Goal: Information Seeking & Learning: Learn about a topic

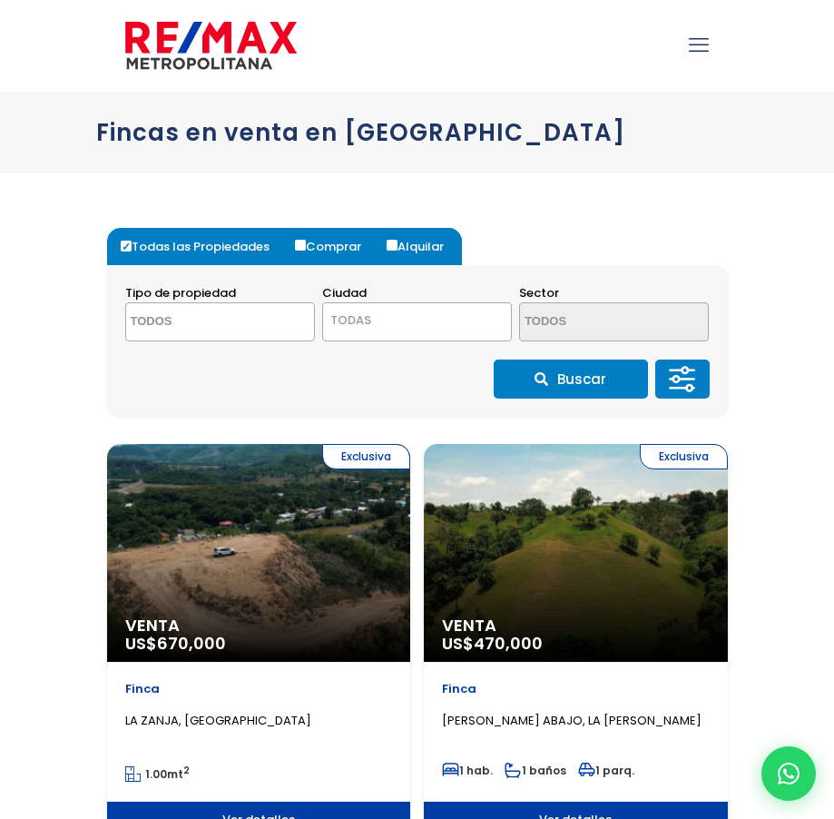
select select
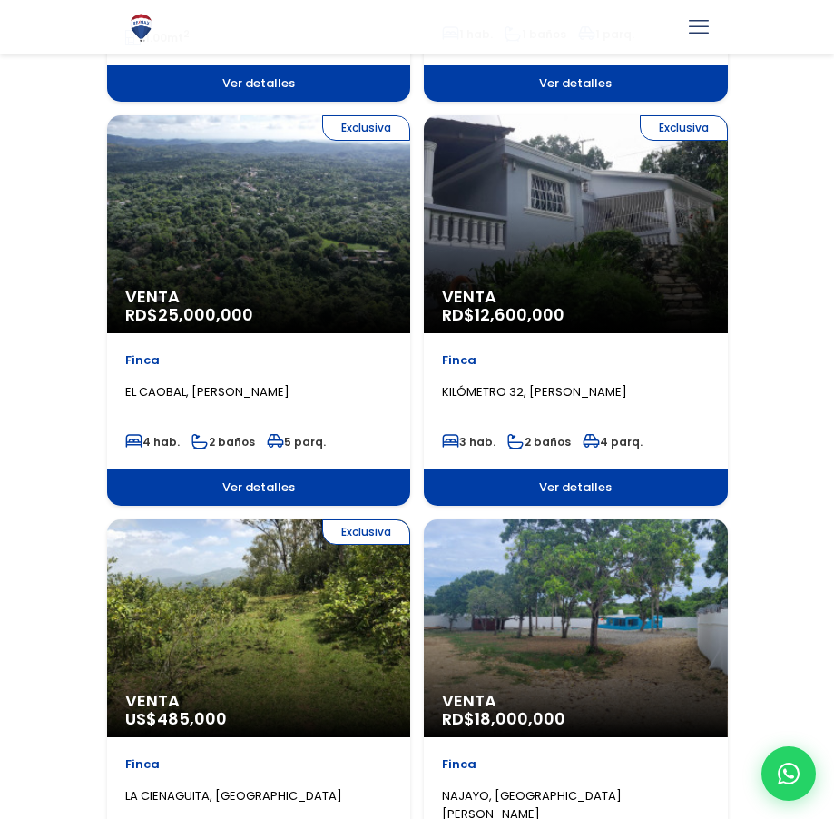
scroll to position [741, 0]
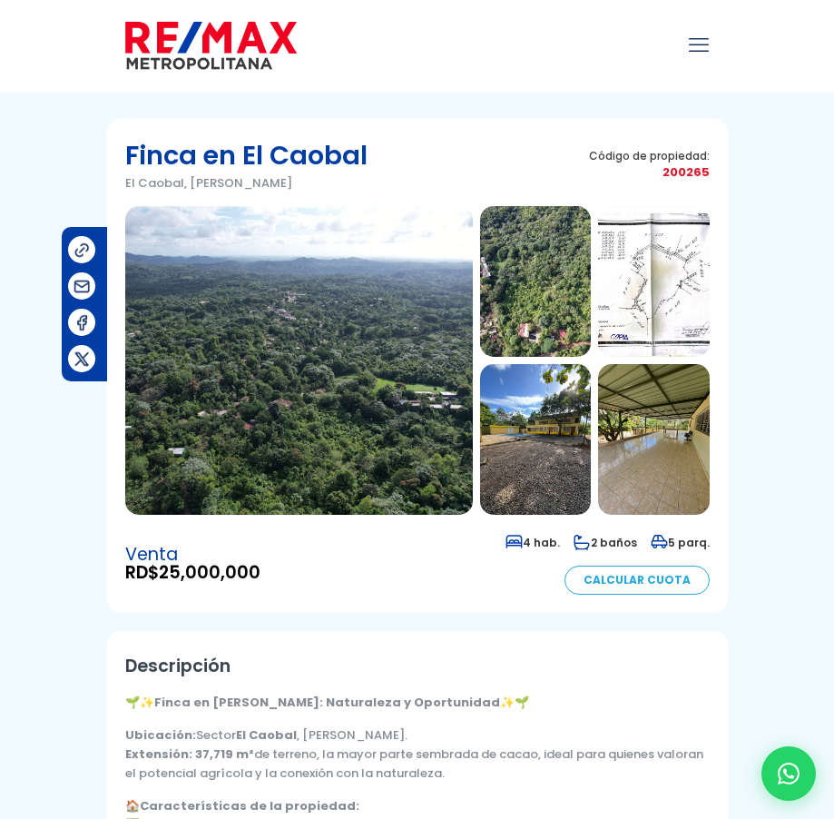
click at [386, 369] on img at bounding box center [299, 360] width 348 height 309
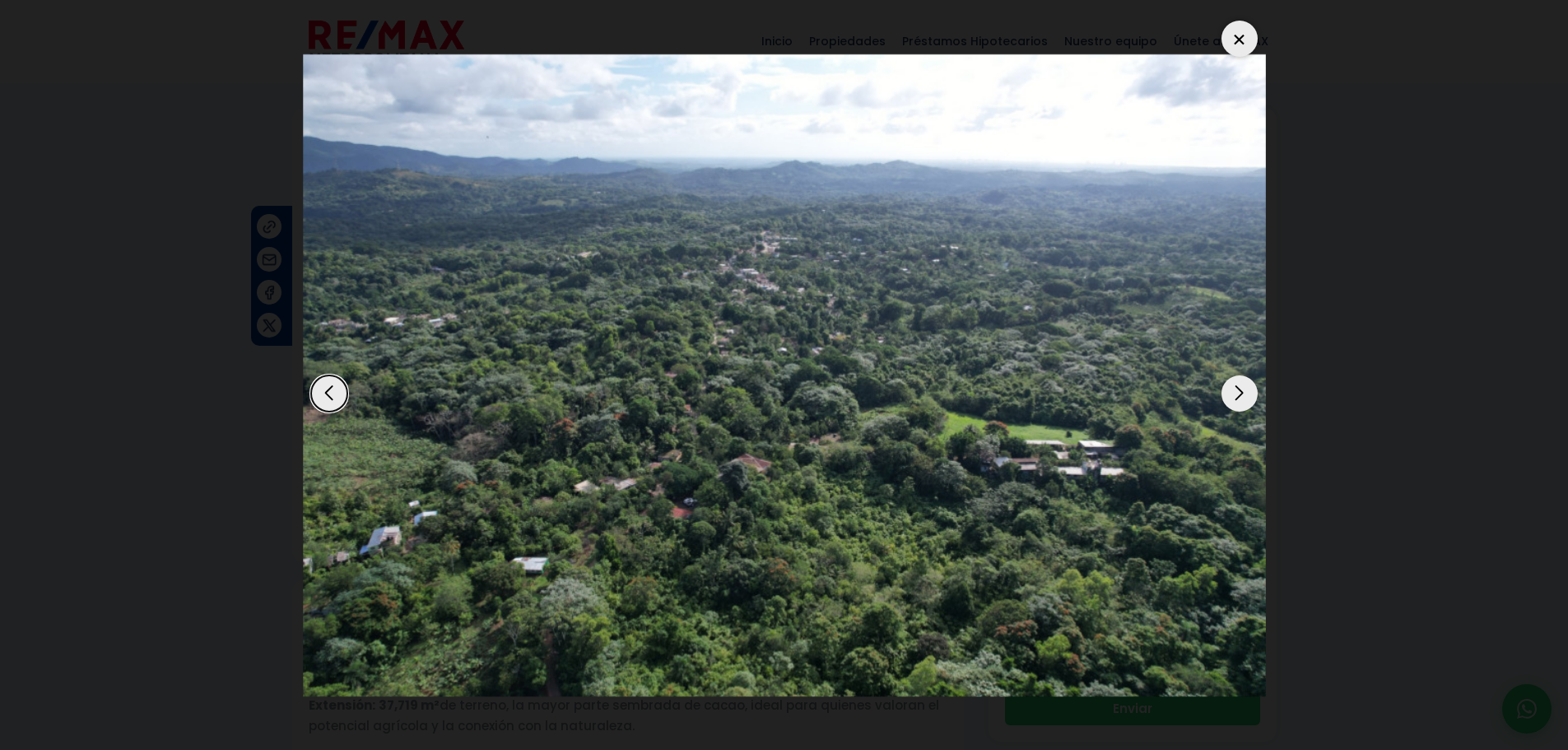
click at [755, 389] on div "Next slide" at bounding box center [1240, 394] width 36 height 36
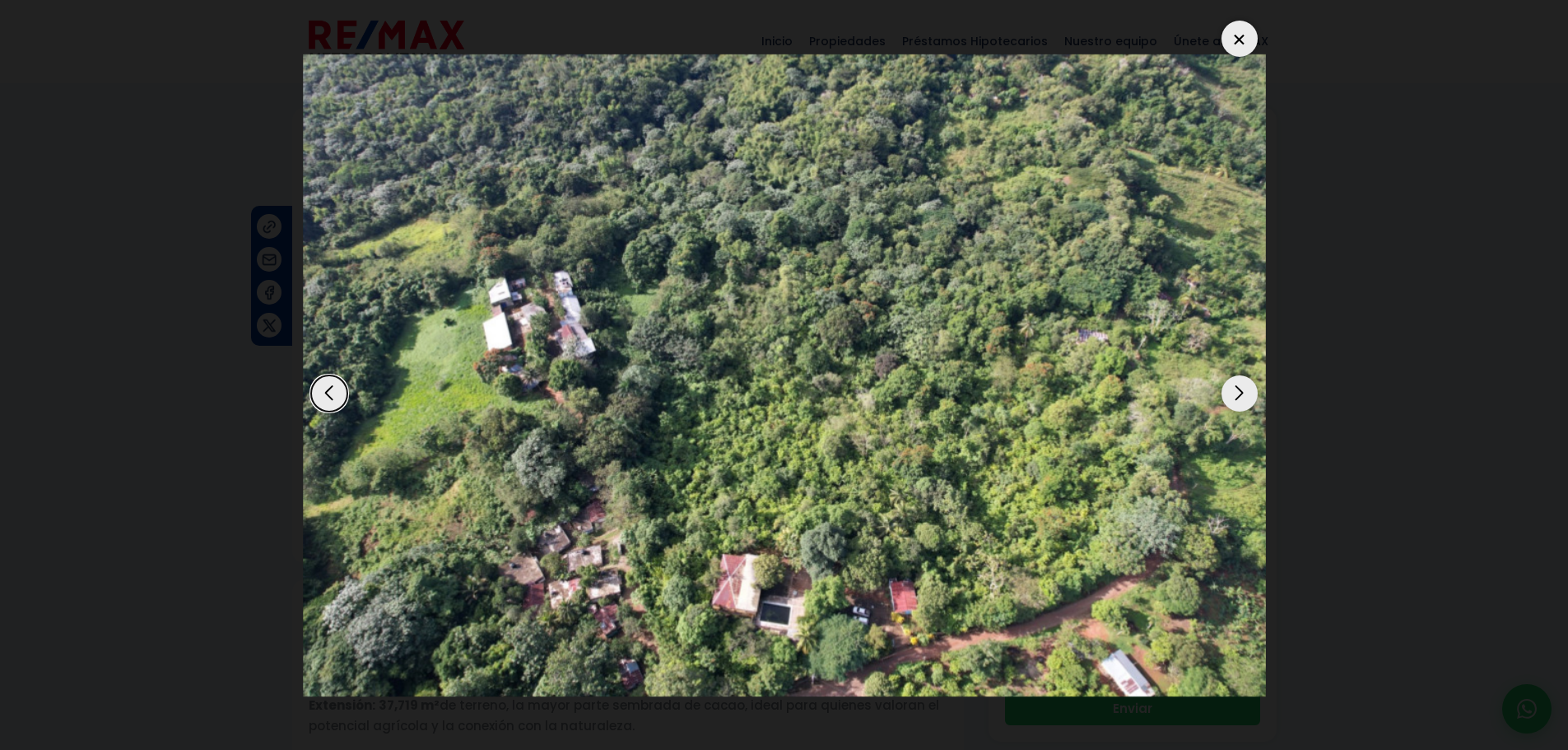
click at [755, 389] on div "Next slide" at bounding box center [1240, 394] width 36 height 36
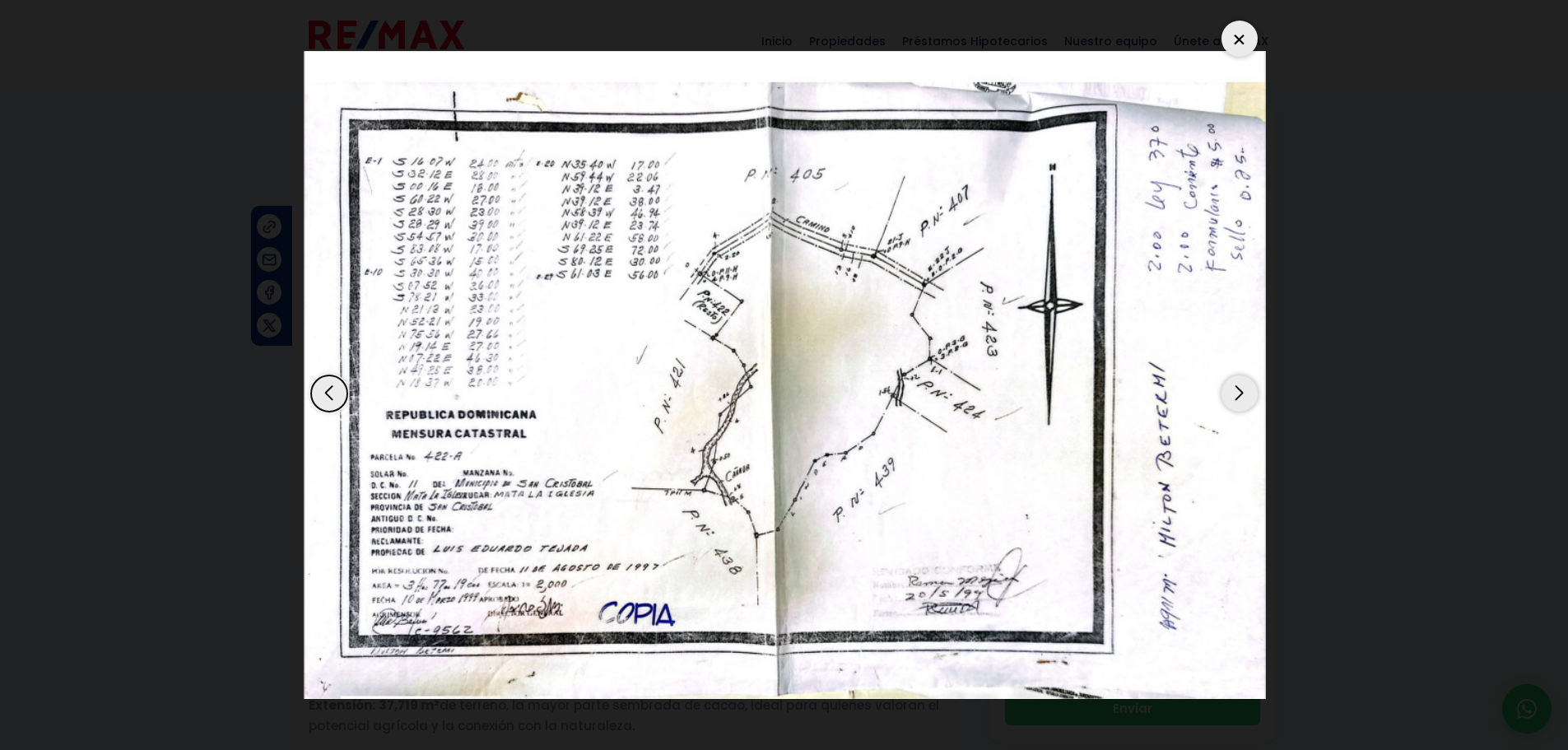
click at [755, 389] on div "Next slide" at bounding box center [1240, 394] width 36 height 36
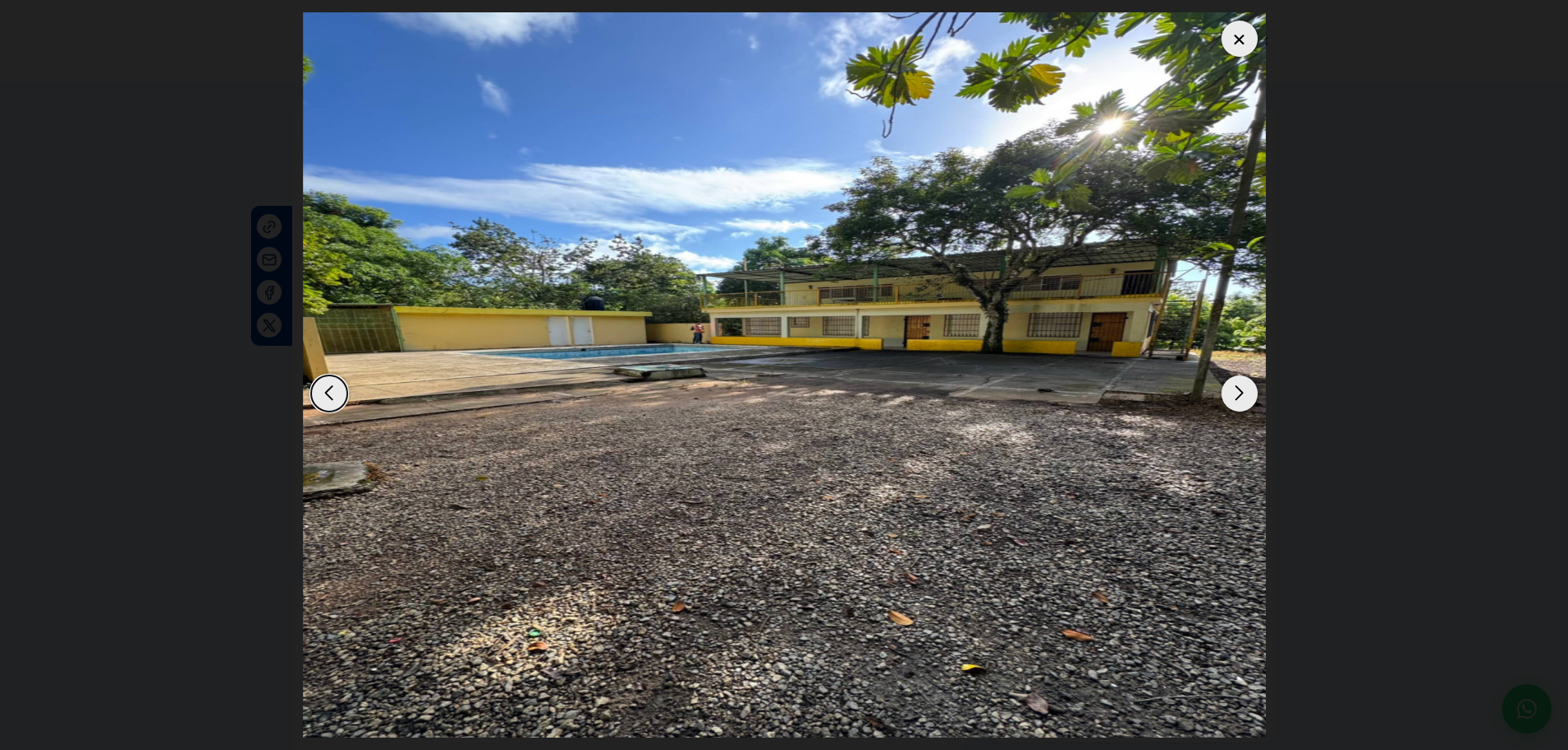
click at [755, 389] on div "Next slide" at bounding box center [1240, 394] width 36 height 36
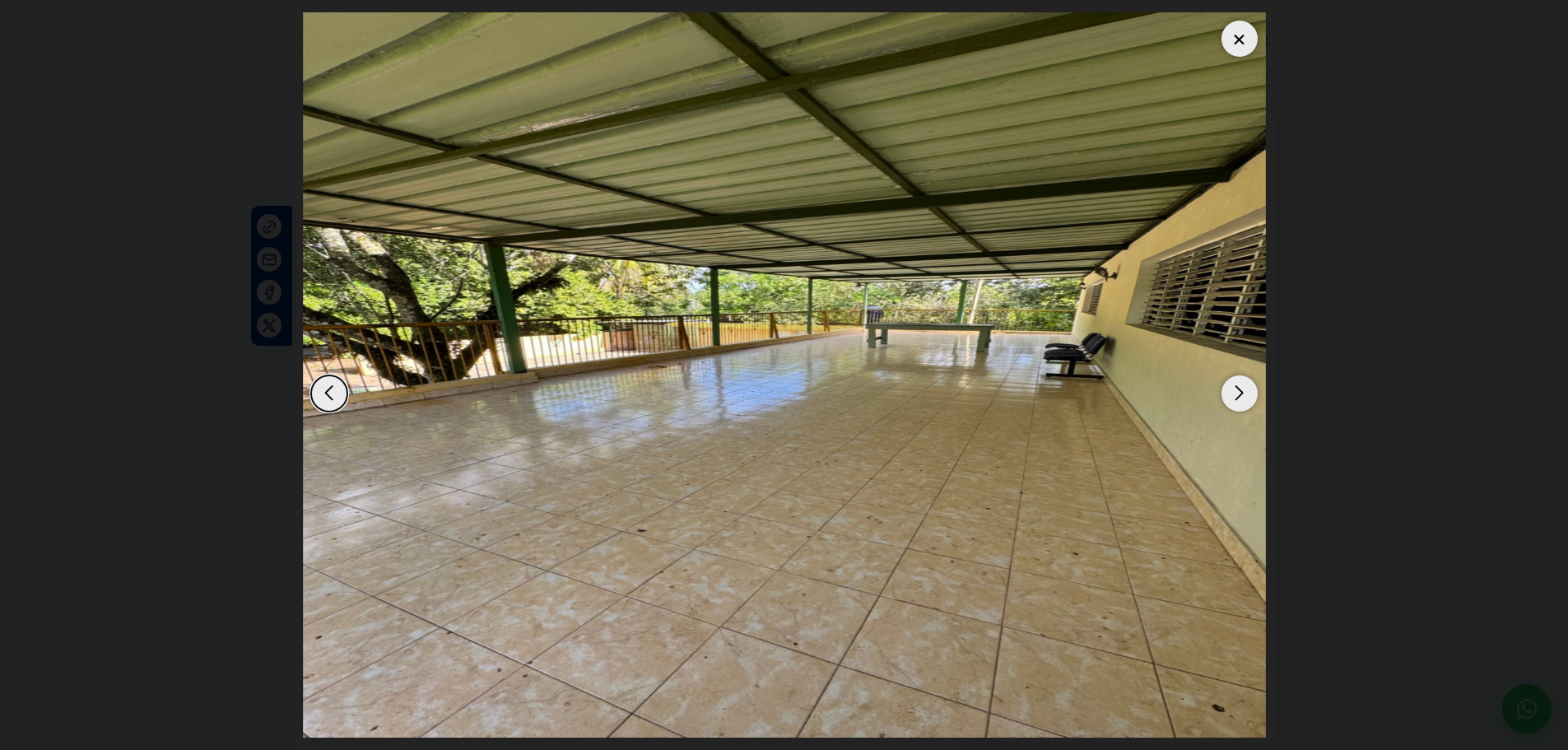
click at [755, 389] on div "Next slide" at bounding box center [1240, 394] width 36 height 36
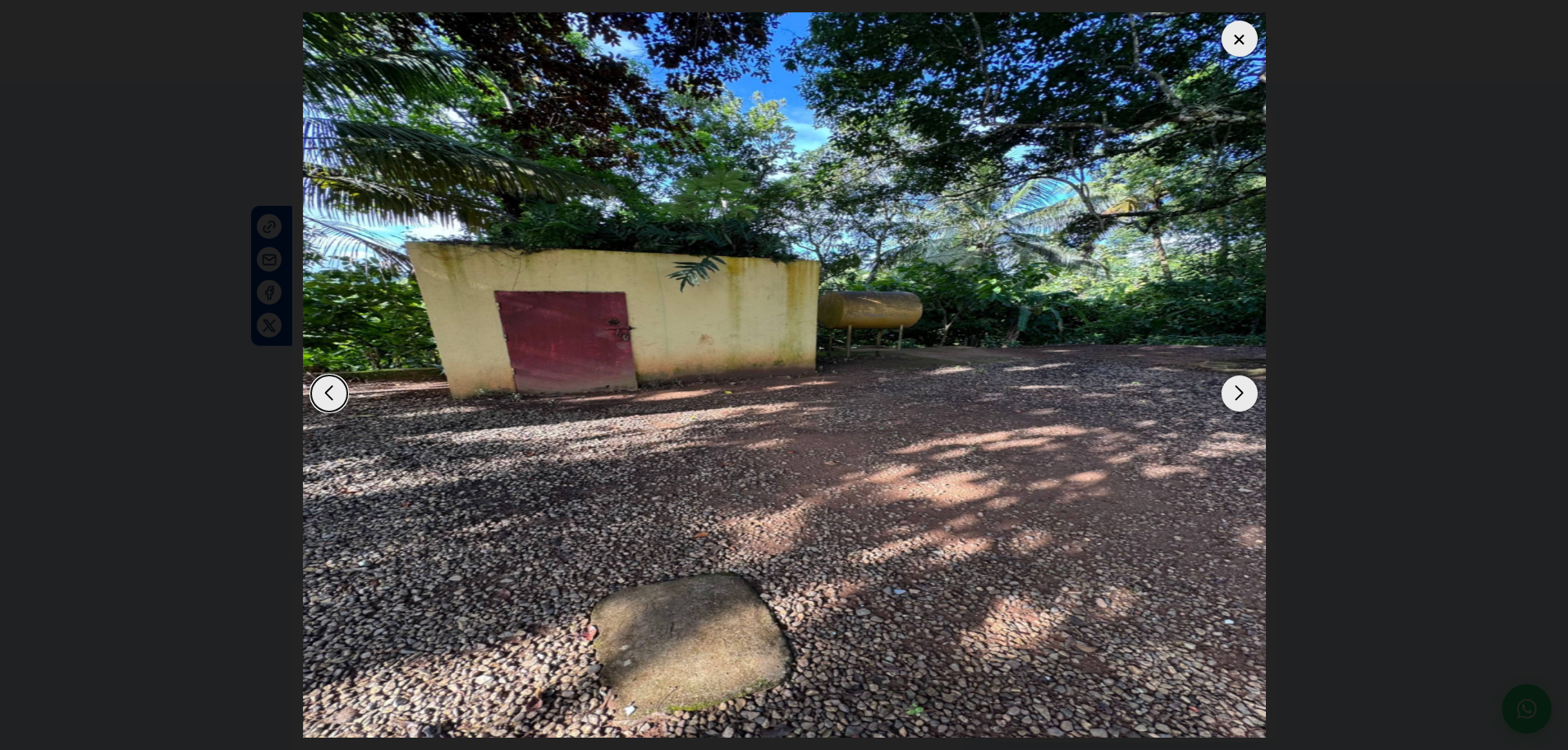
click at [755, 389] on div "Next slide" at bounding box center [1240, 394] width 36 height 36
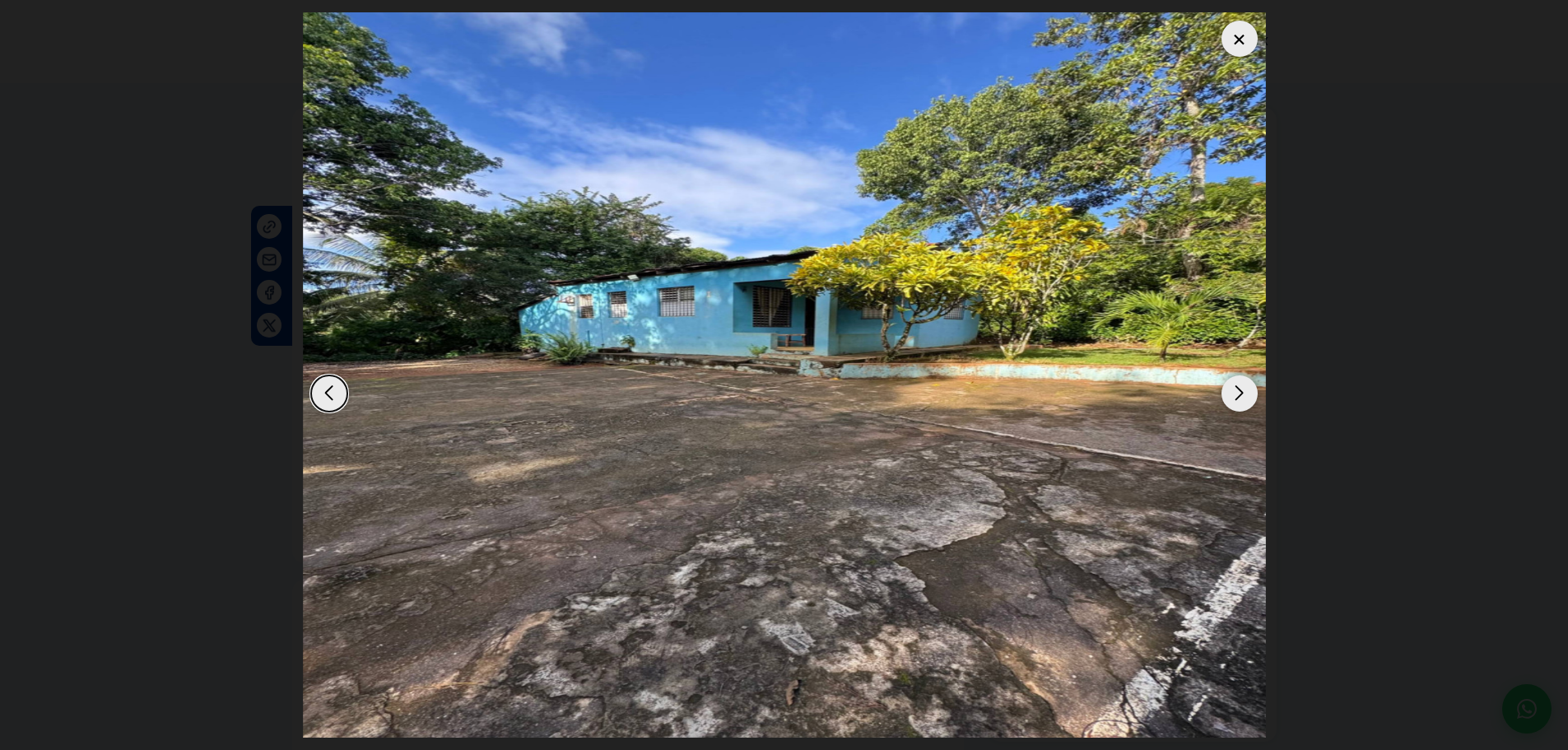
click at [755, 389] on div "Next slide" at bounding box center [1240, 394] width 36 height 36
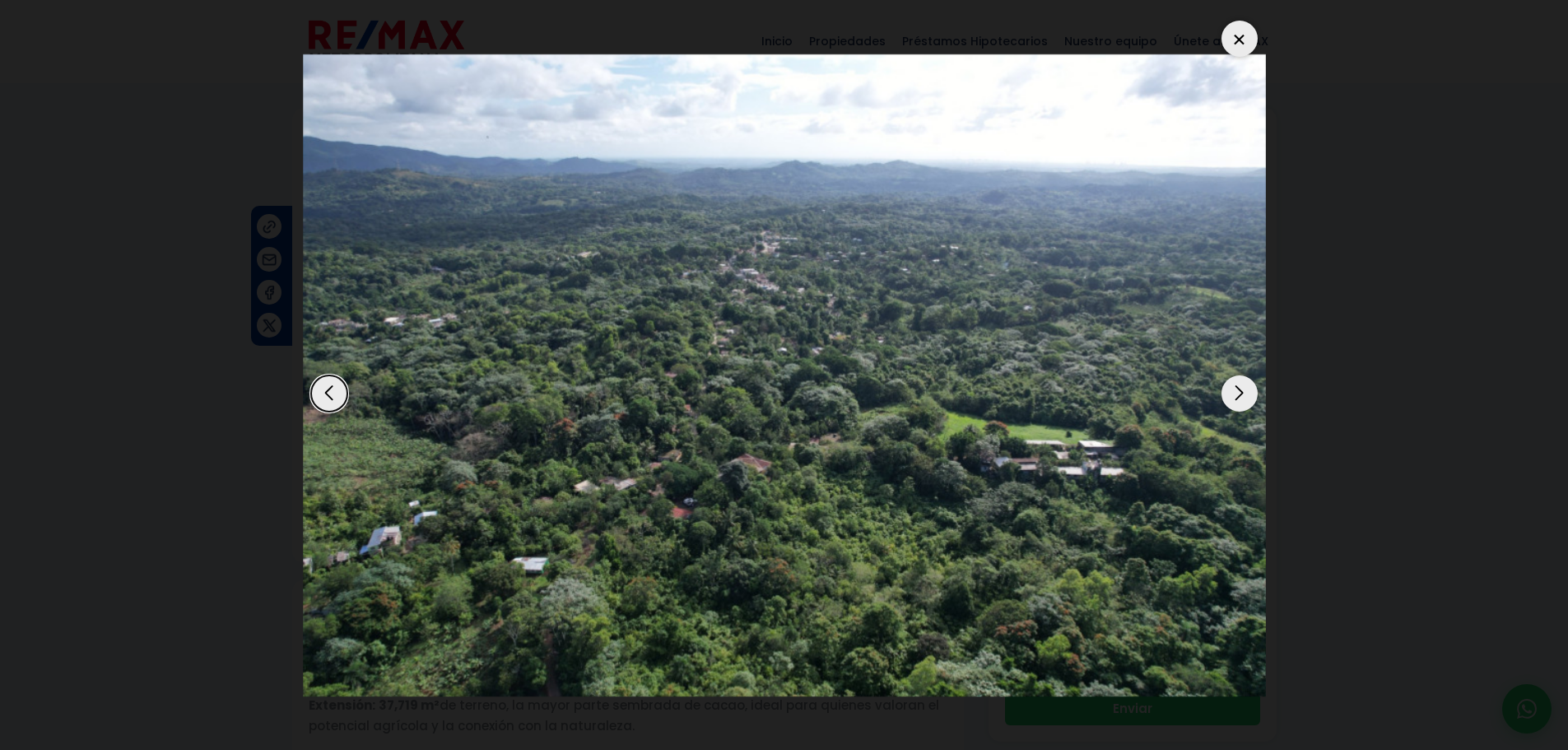
click at [755, 389] on div "Next slide" at bounding box center [1240, 394] width 36 height 36
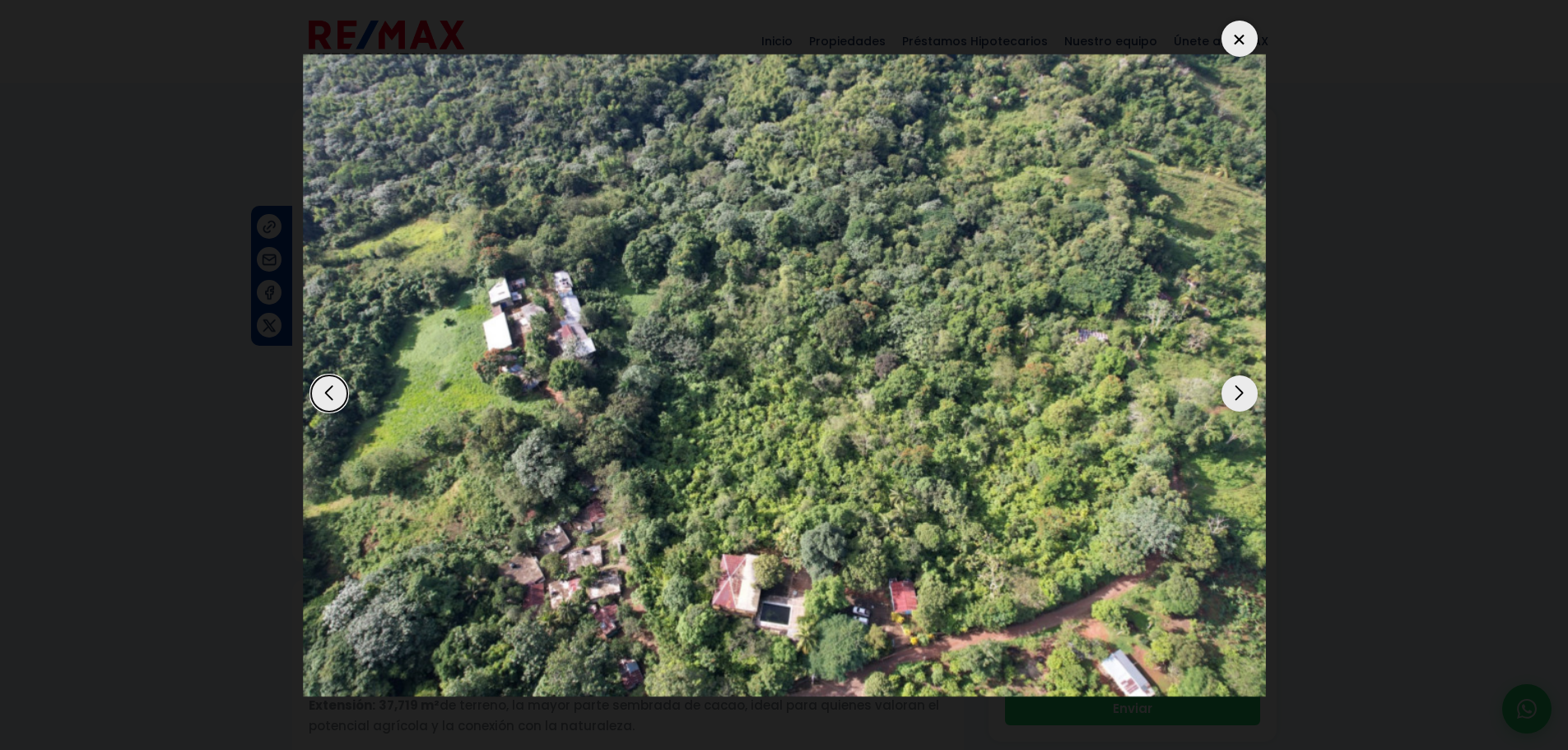
click at [755, 389] on div "Next slide" at bounding box center [1240, 394] width 36 height 36
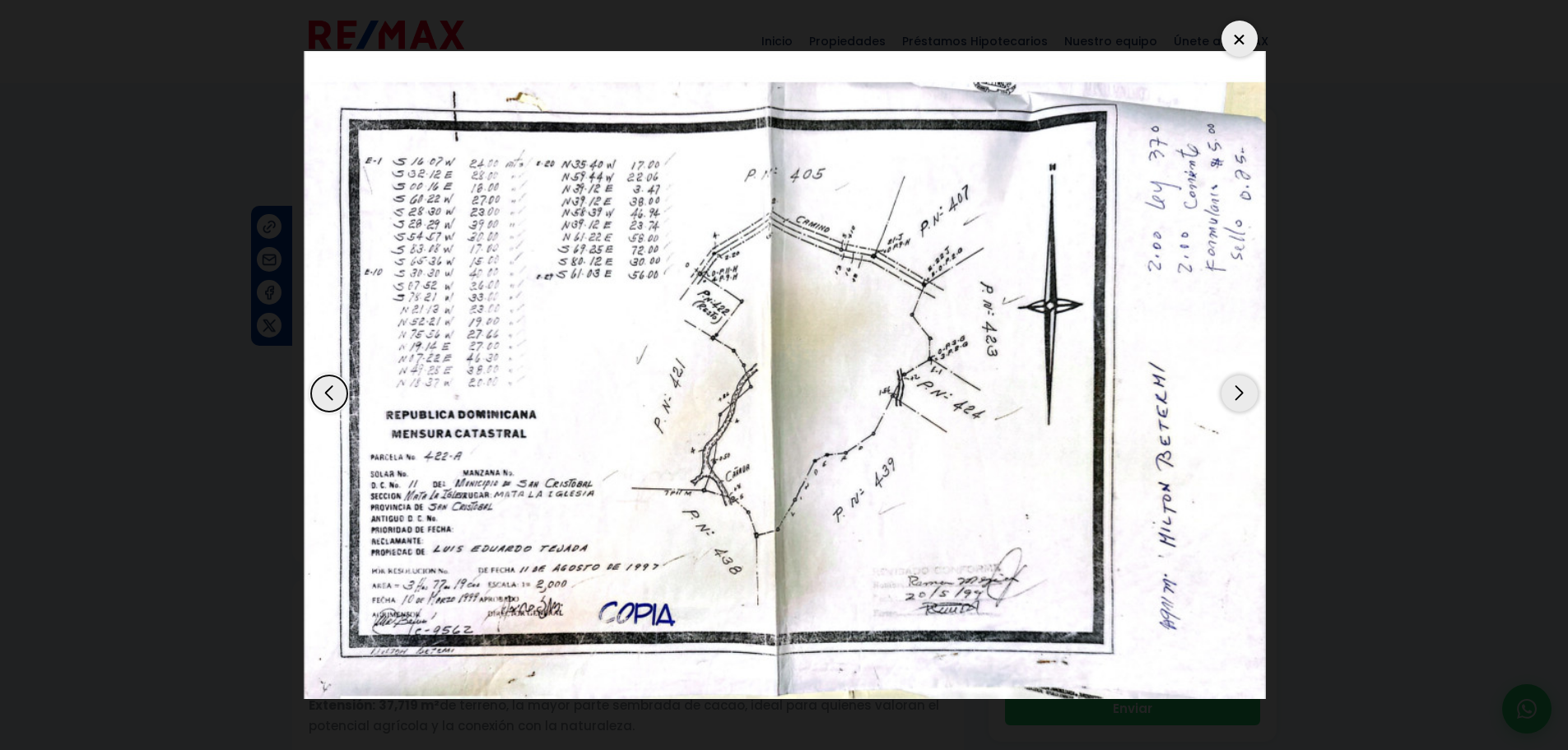
click at [755, 401] on div "Next slide" at bounding box center [1240, 394] width 36 height 36
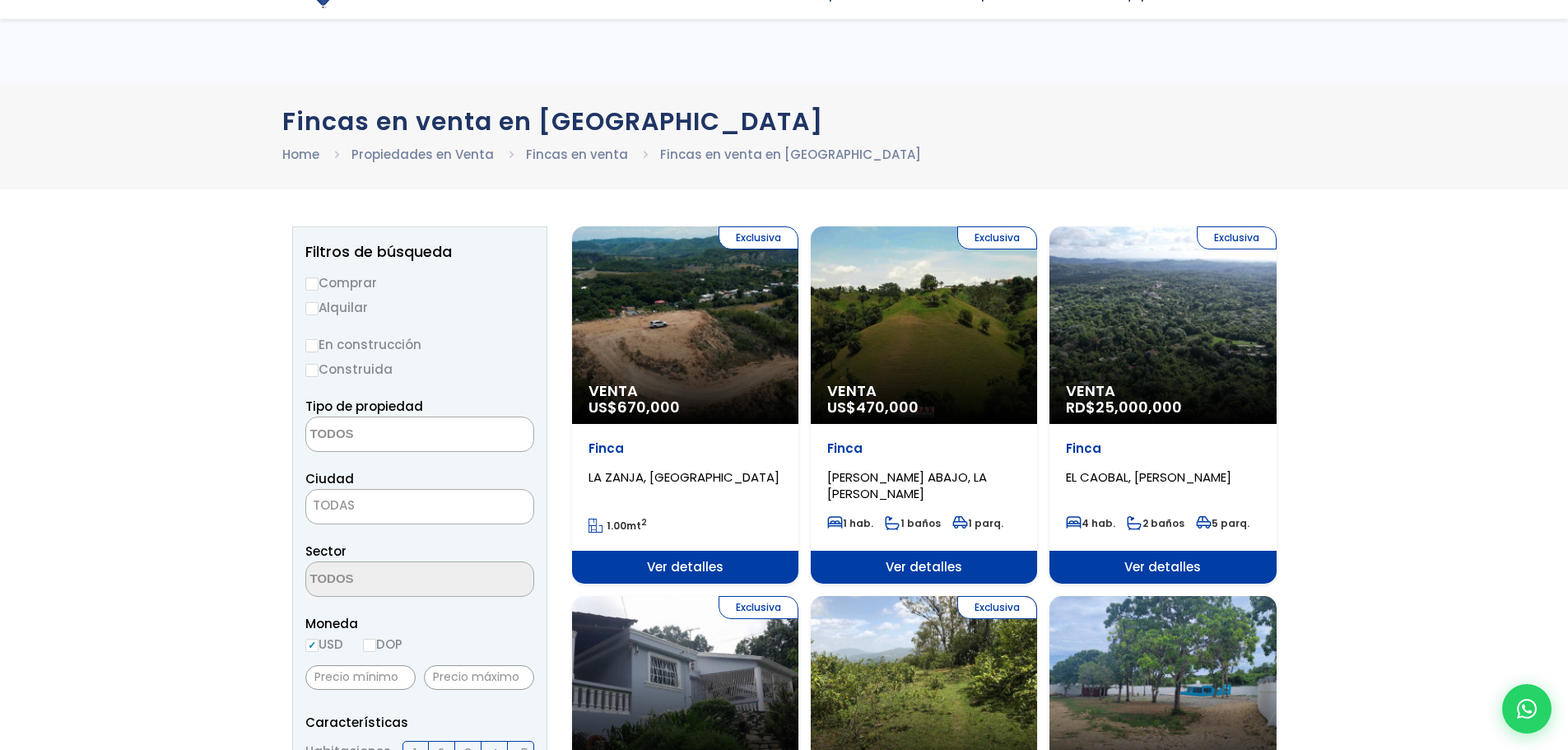
select select
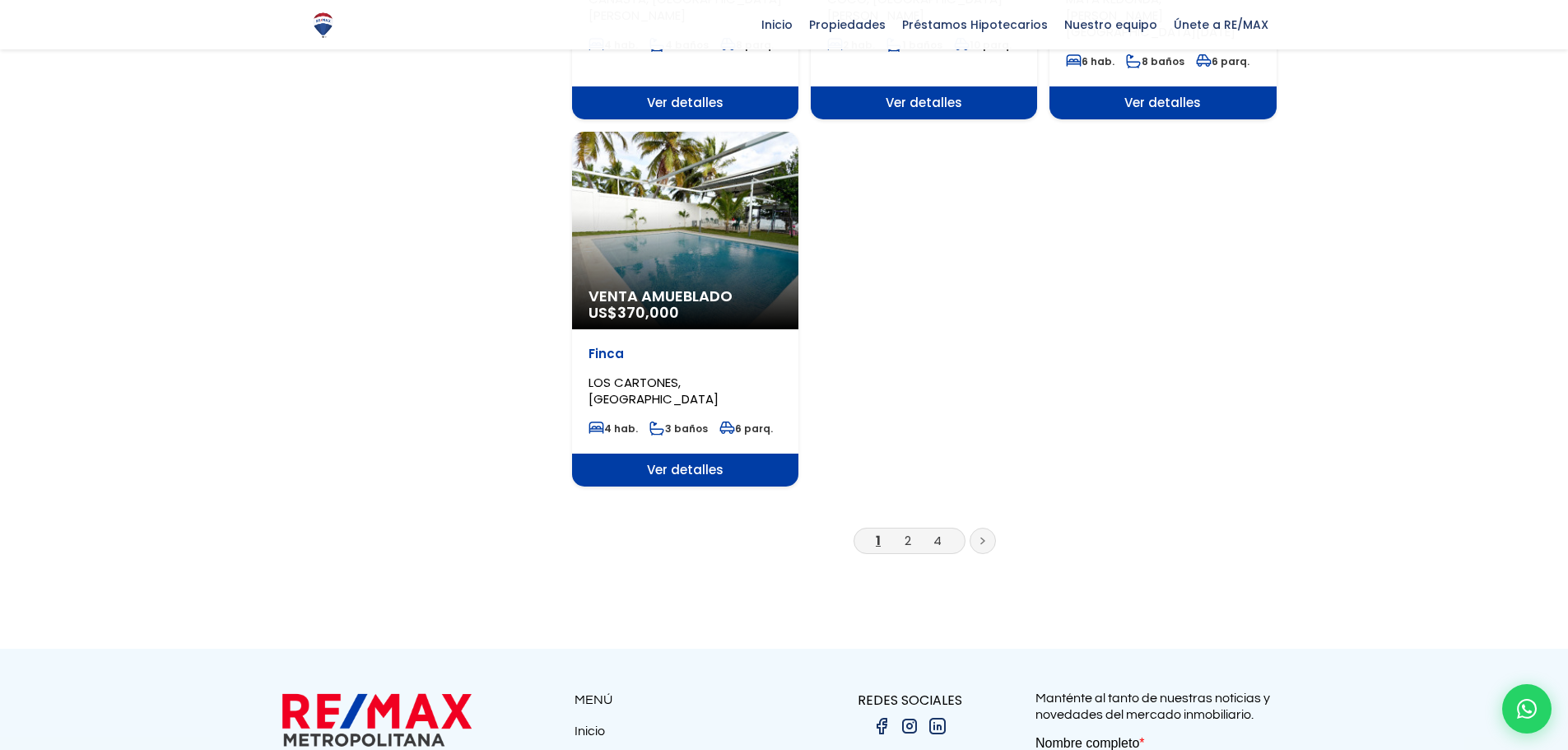
scroll to position [2147, 0]
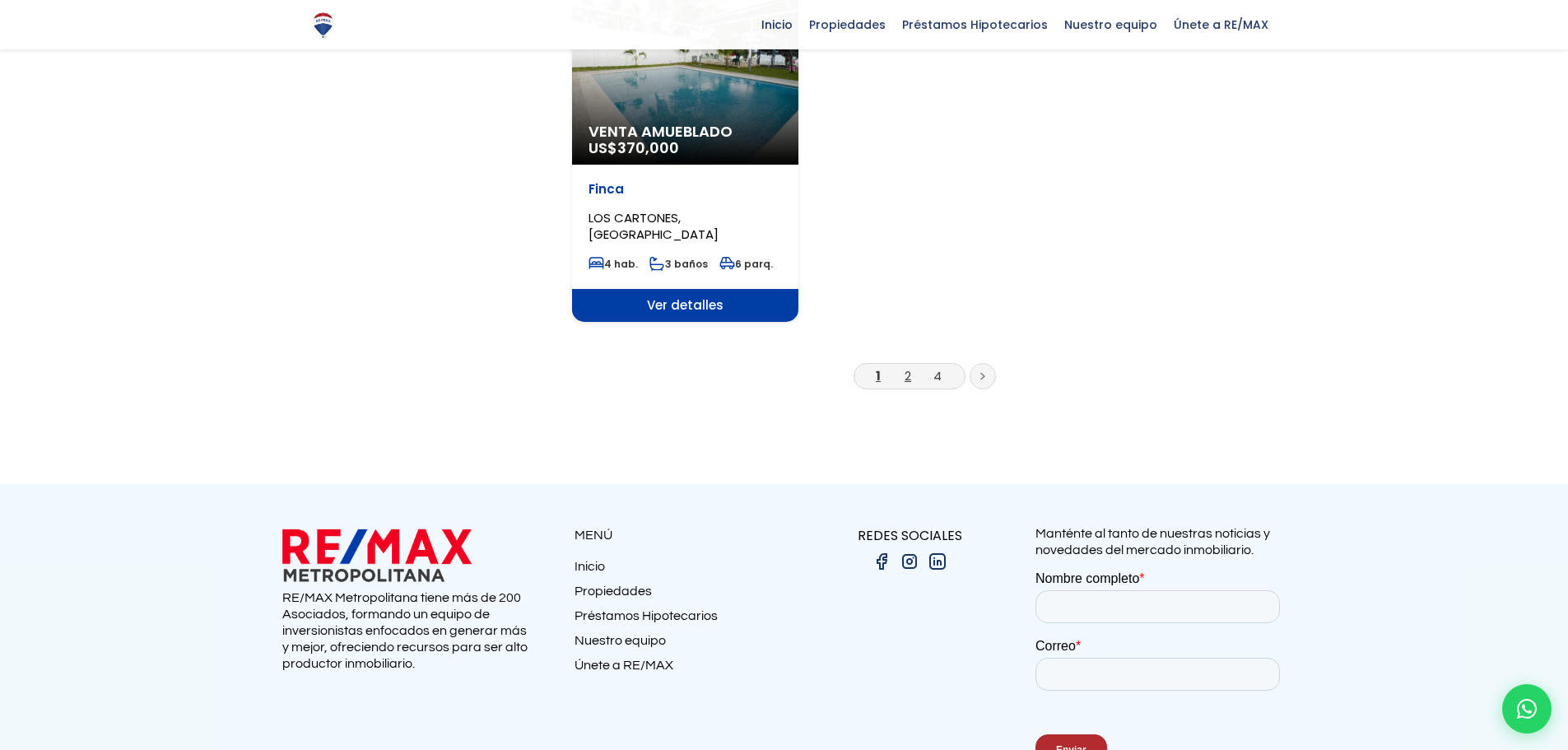
click at [909, 367] on link "2" at bounding box center [908, 375] width 6 height 17
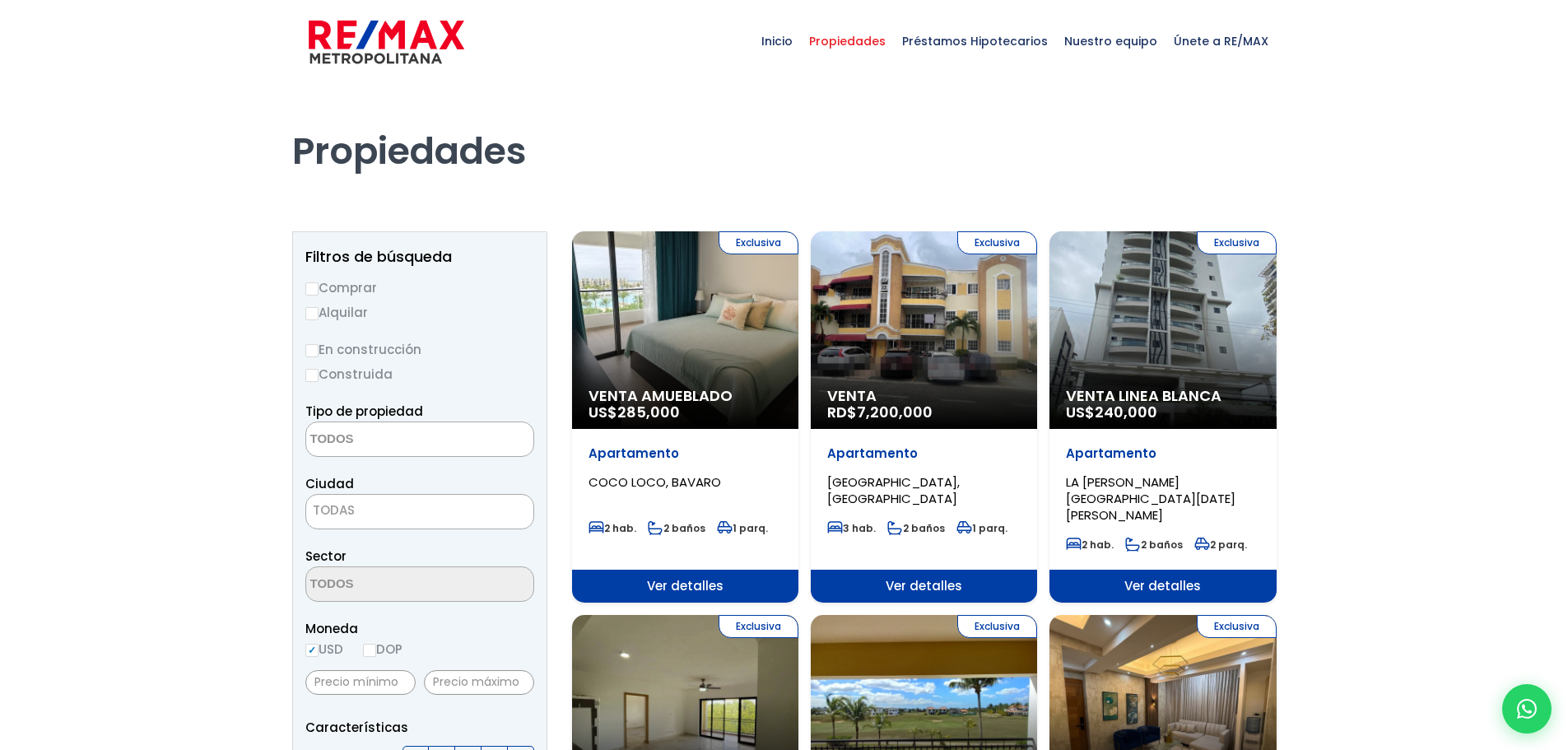
select select
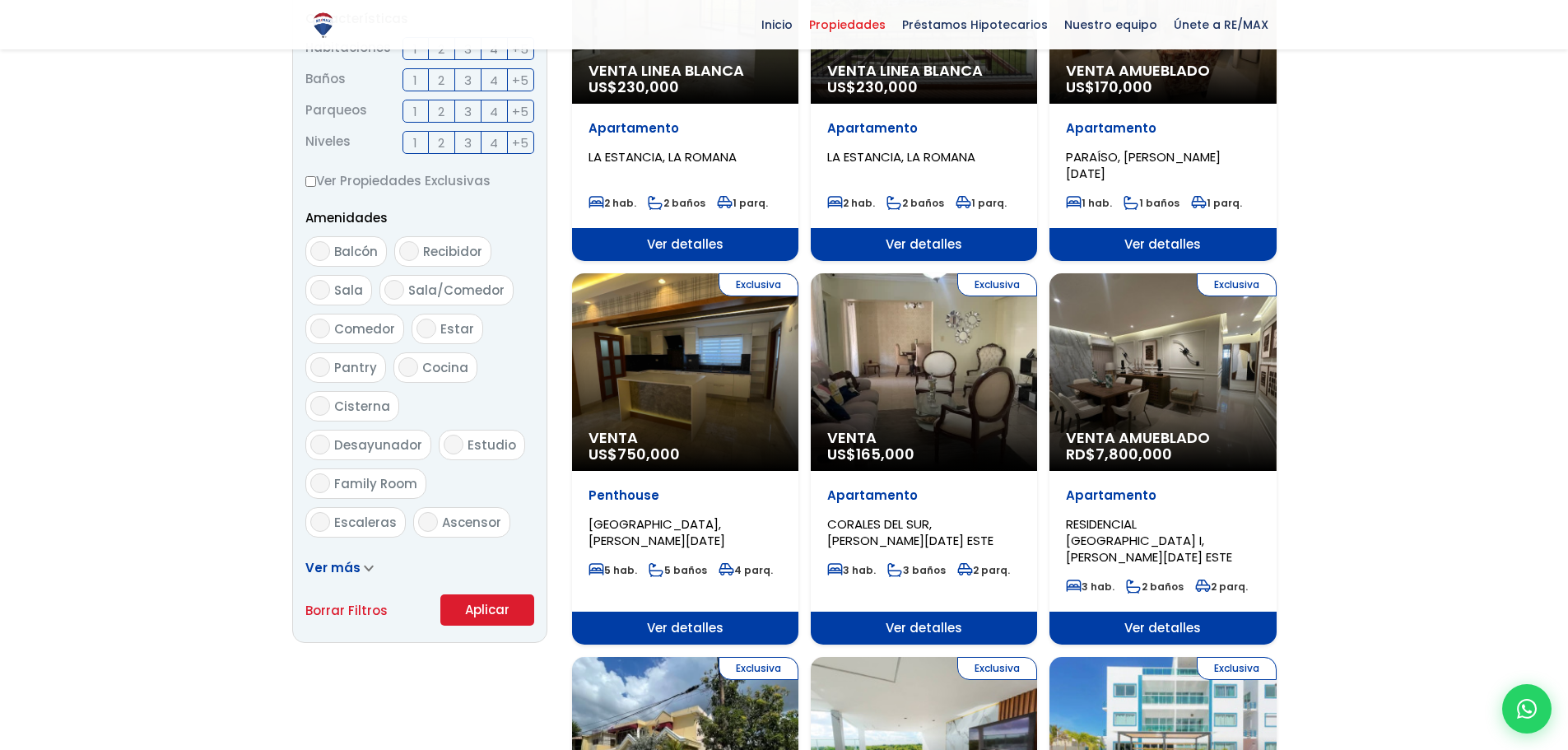
scroll to position [701, 0]
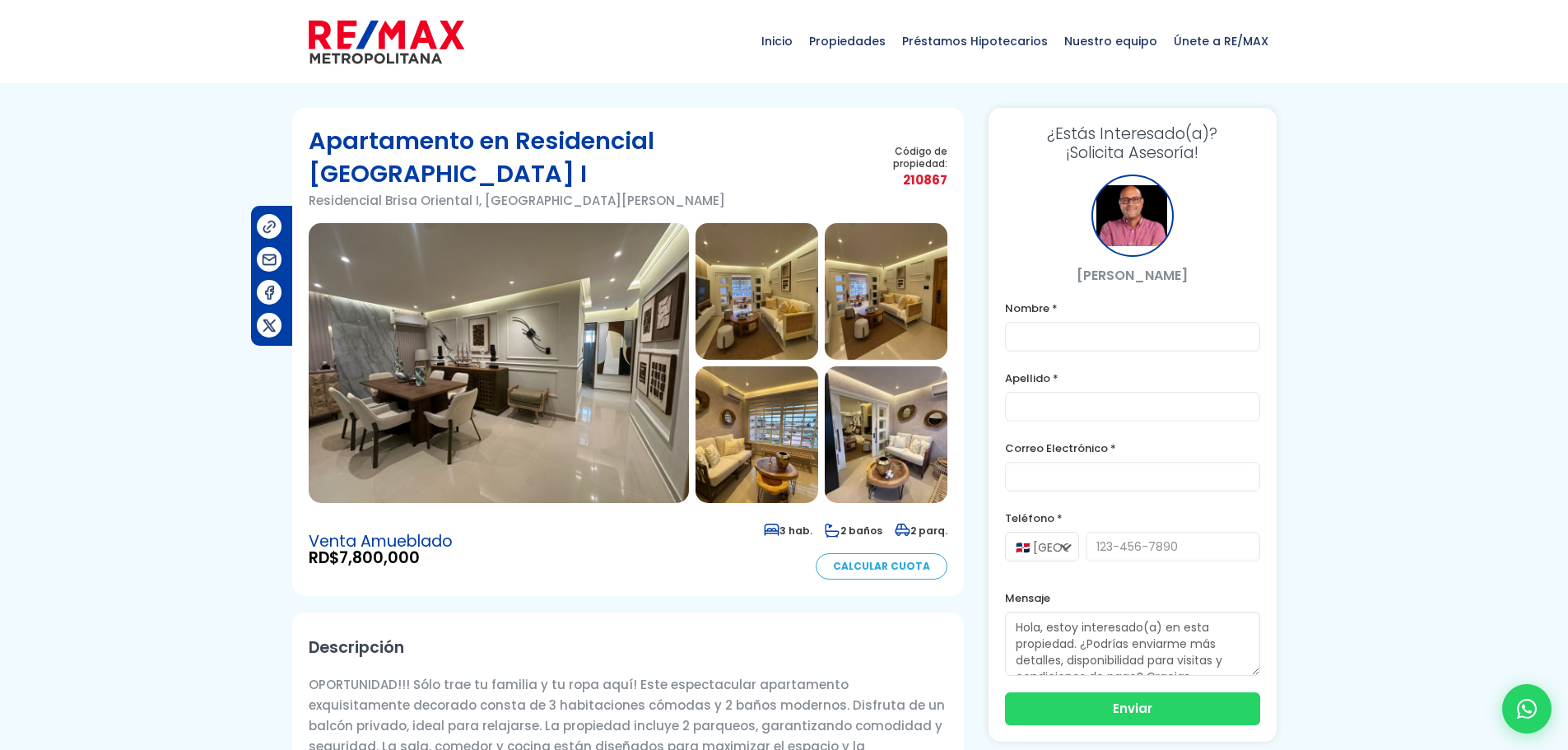
click at [557, 295] on img at bounding box center [498, 363] width 380 height 280
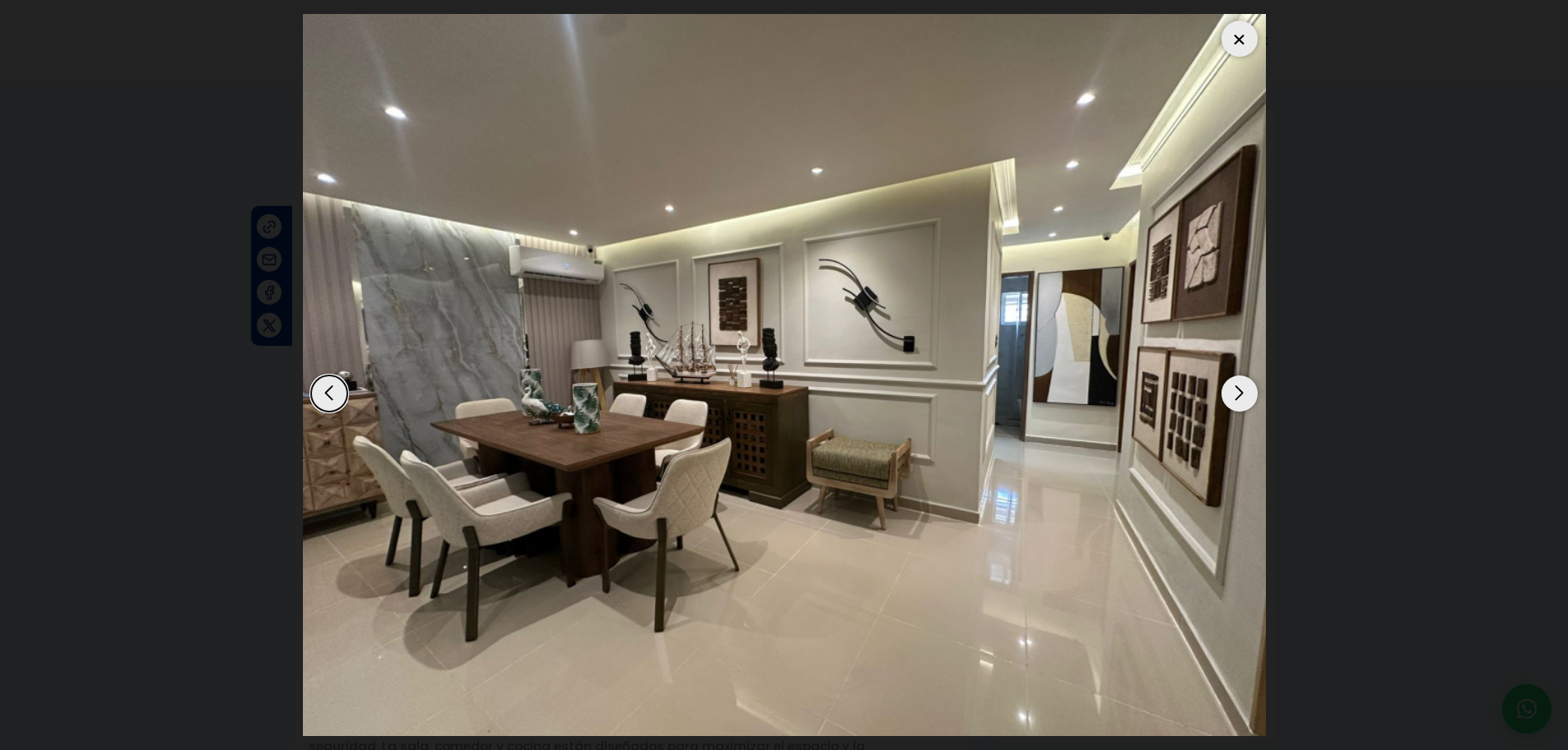
click at [1237, 392] on div "Next slide" at bounding box center [1240, 394] width 36 height 36
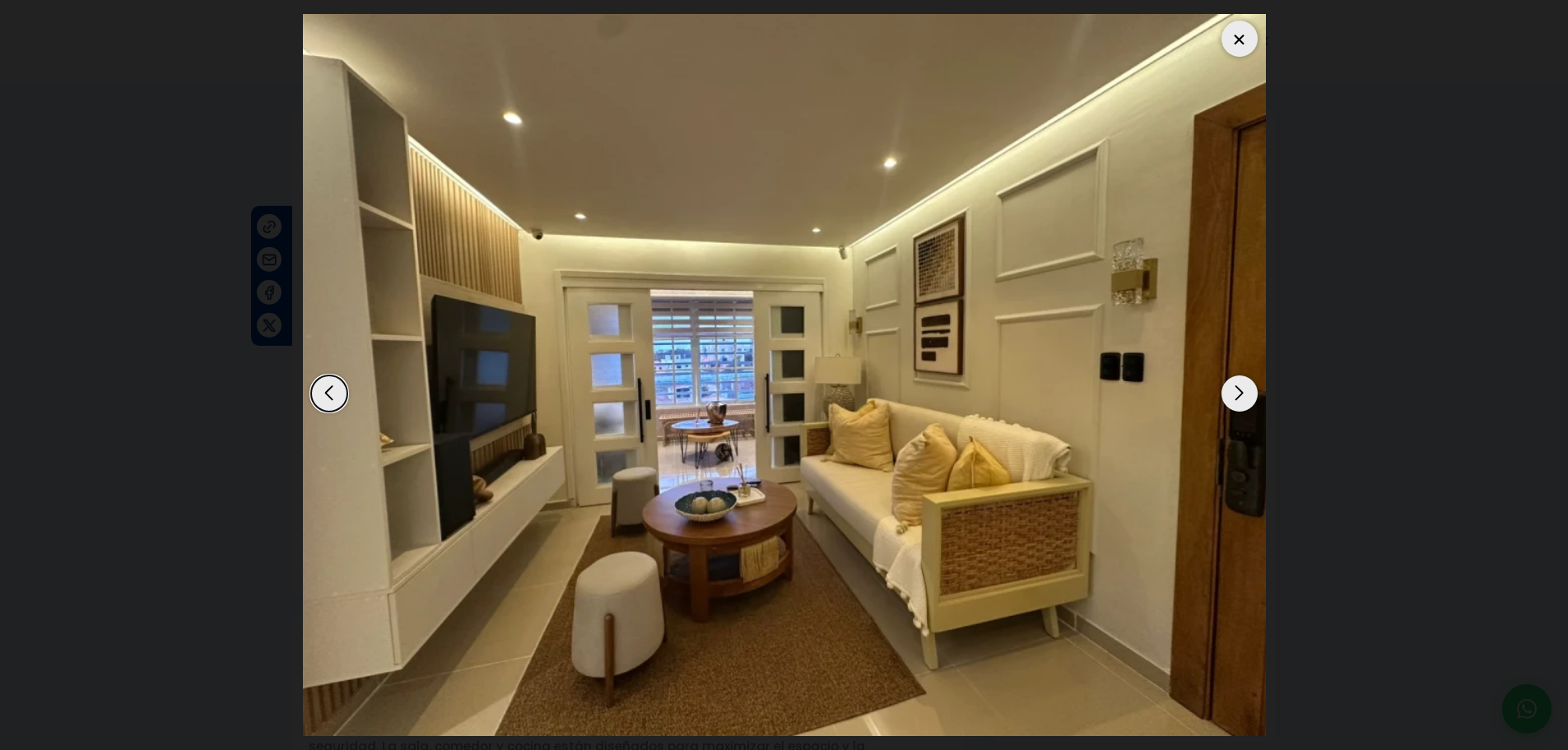
click at [1243, 393] on div "Next slide" at bounding box center [1240, 394] width 36 height 36
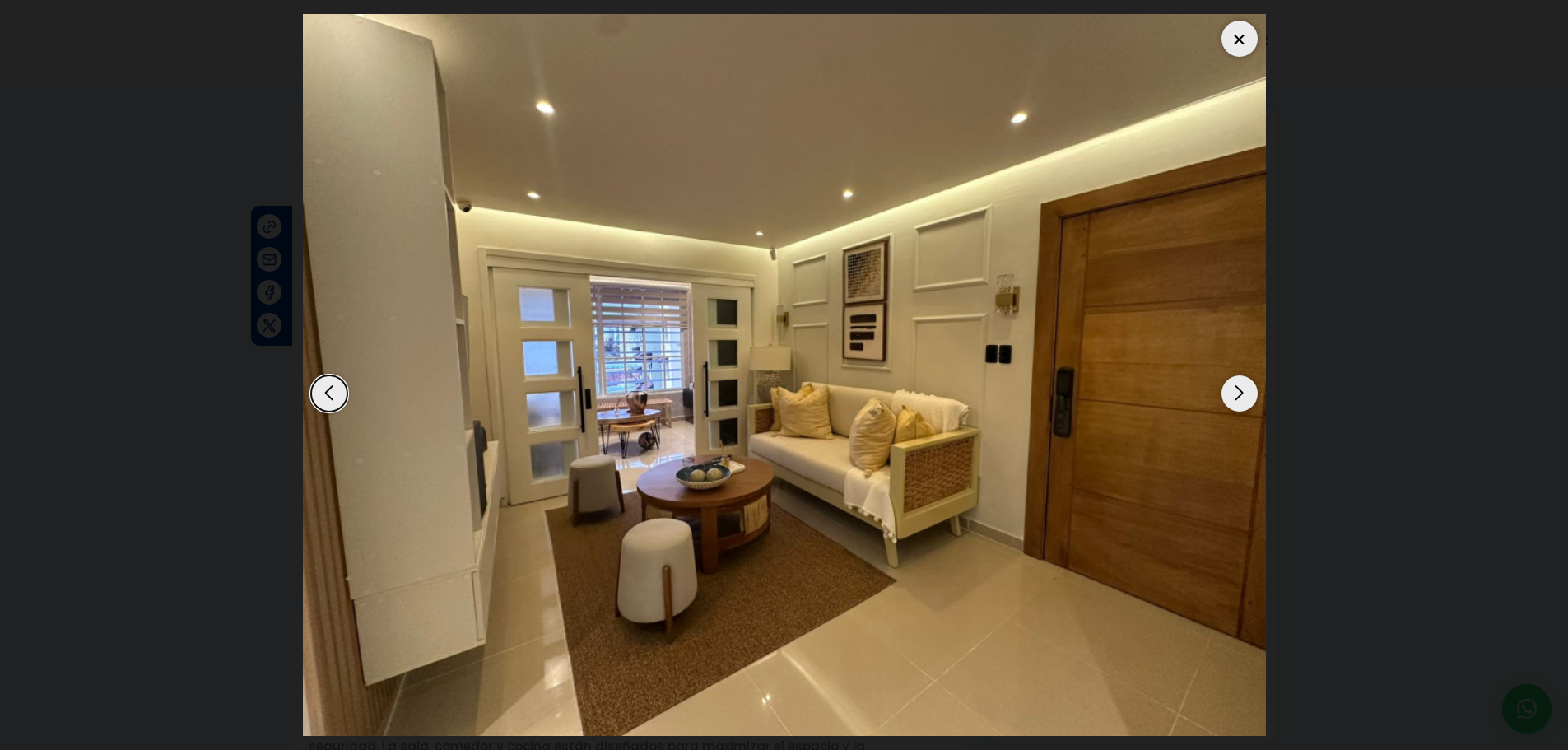
click at [1243, 393] on div "Next slide" at bounding box center [1240, 394] width 36 height 36
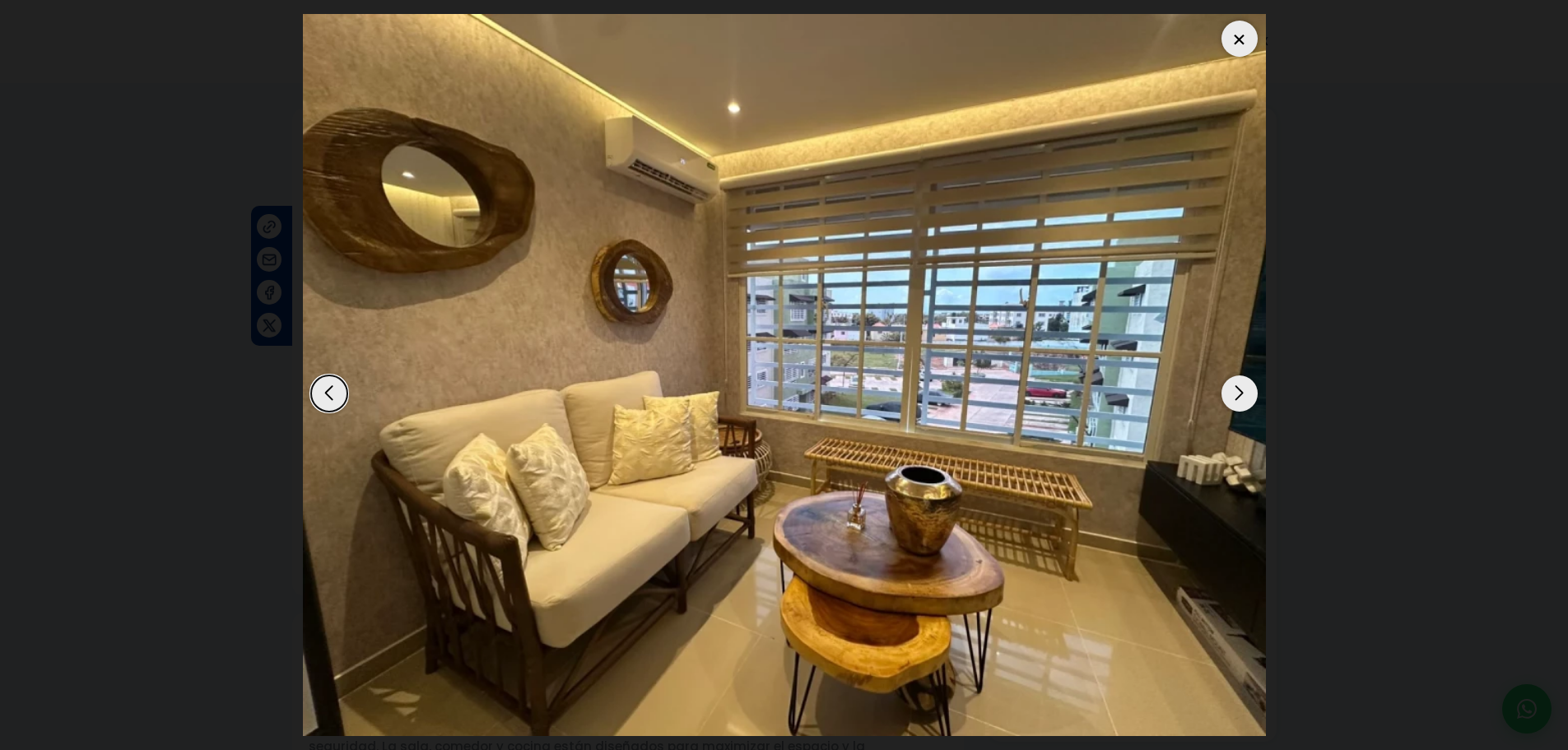
click at [1243, 393] on div "Next slide" at bounding box center [1240, 394] width 36 height 36
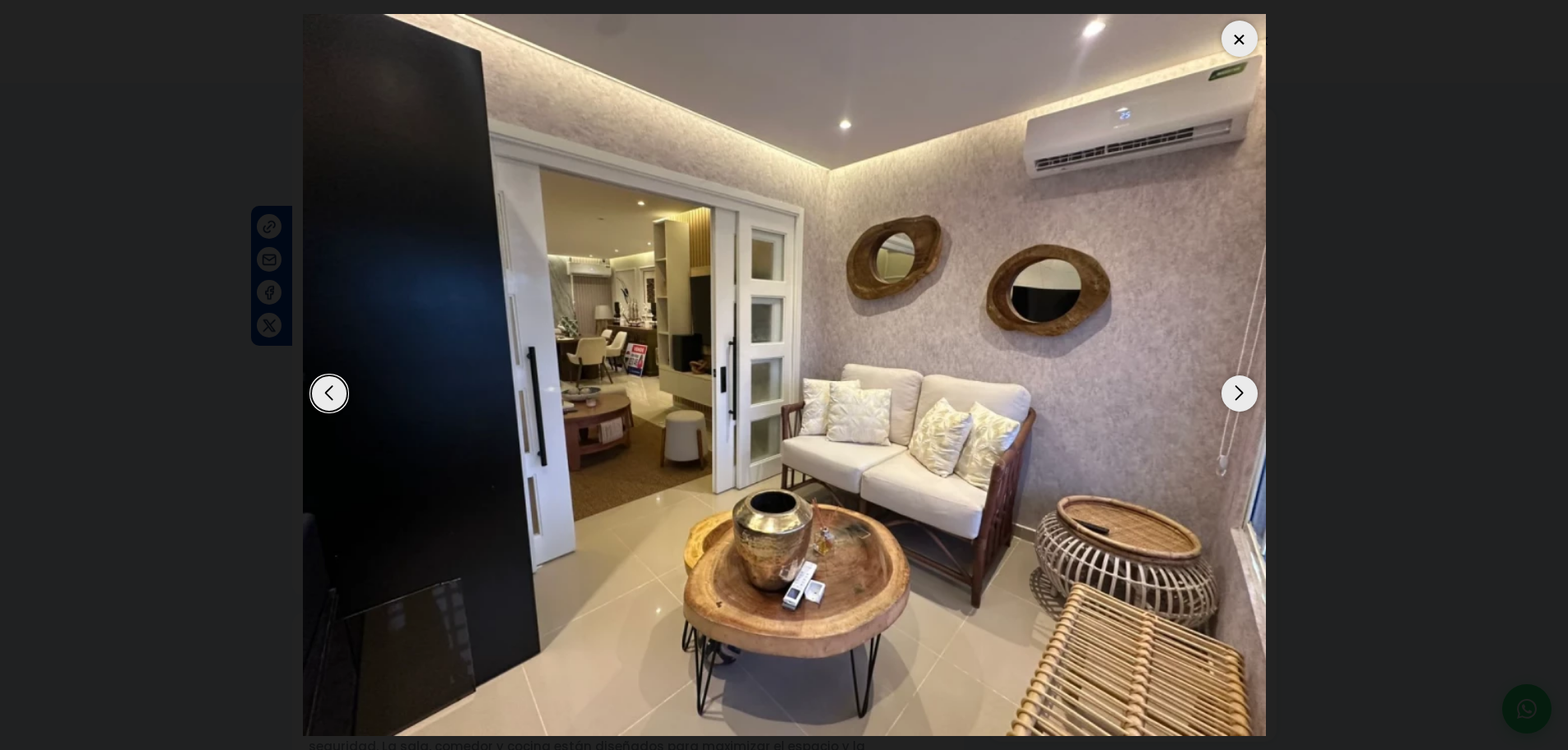
click at [1243, 393] on div "Next slide" at bounding box center [1240, 394] width 36 height 36
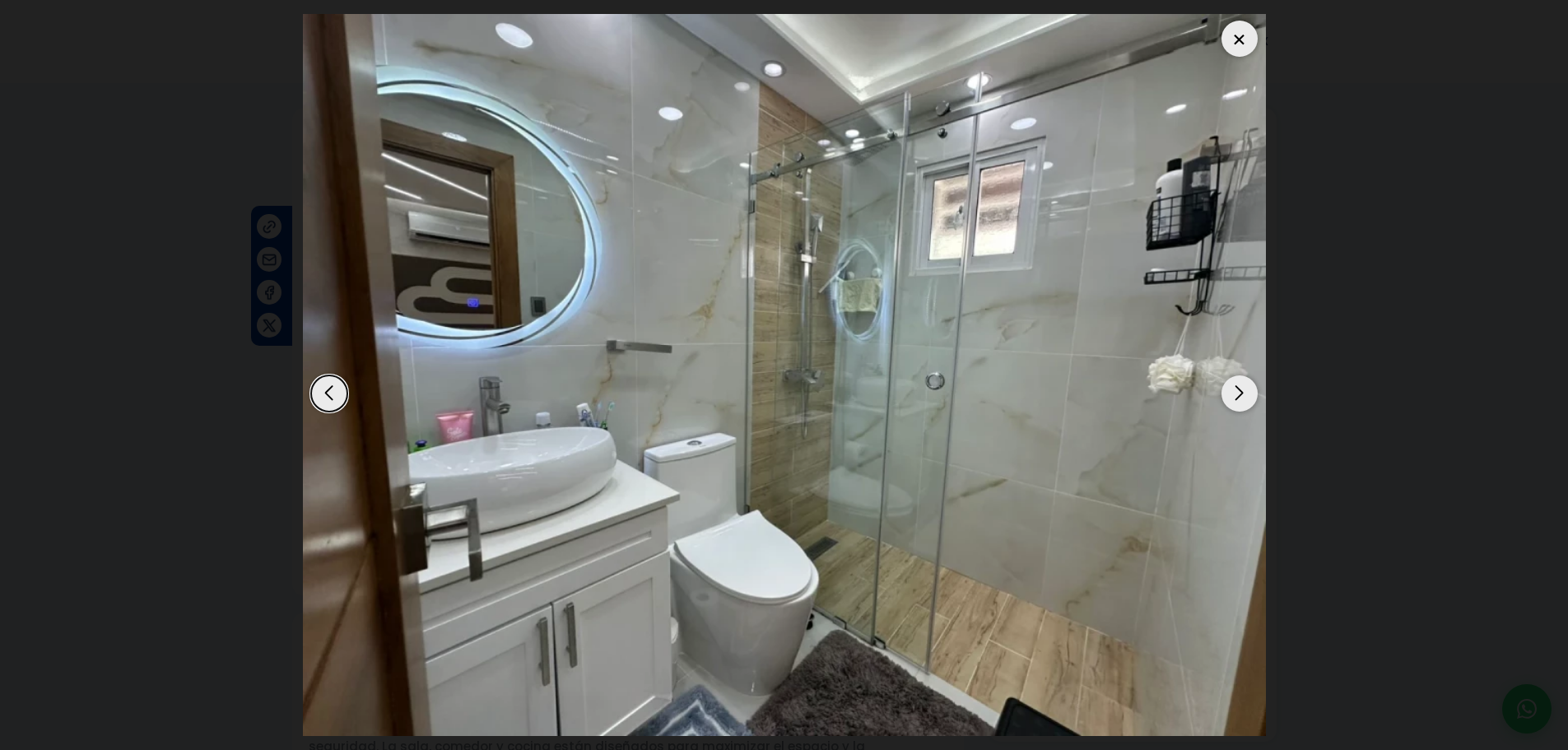
click at [1243, 393] on div "Next slide" at bounding box center [1240, 394] width 36 height 36
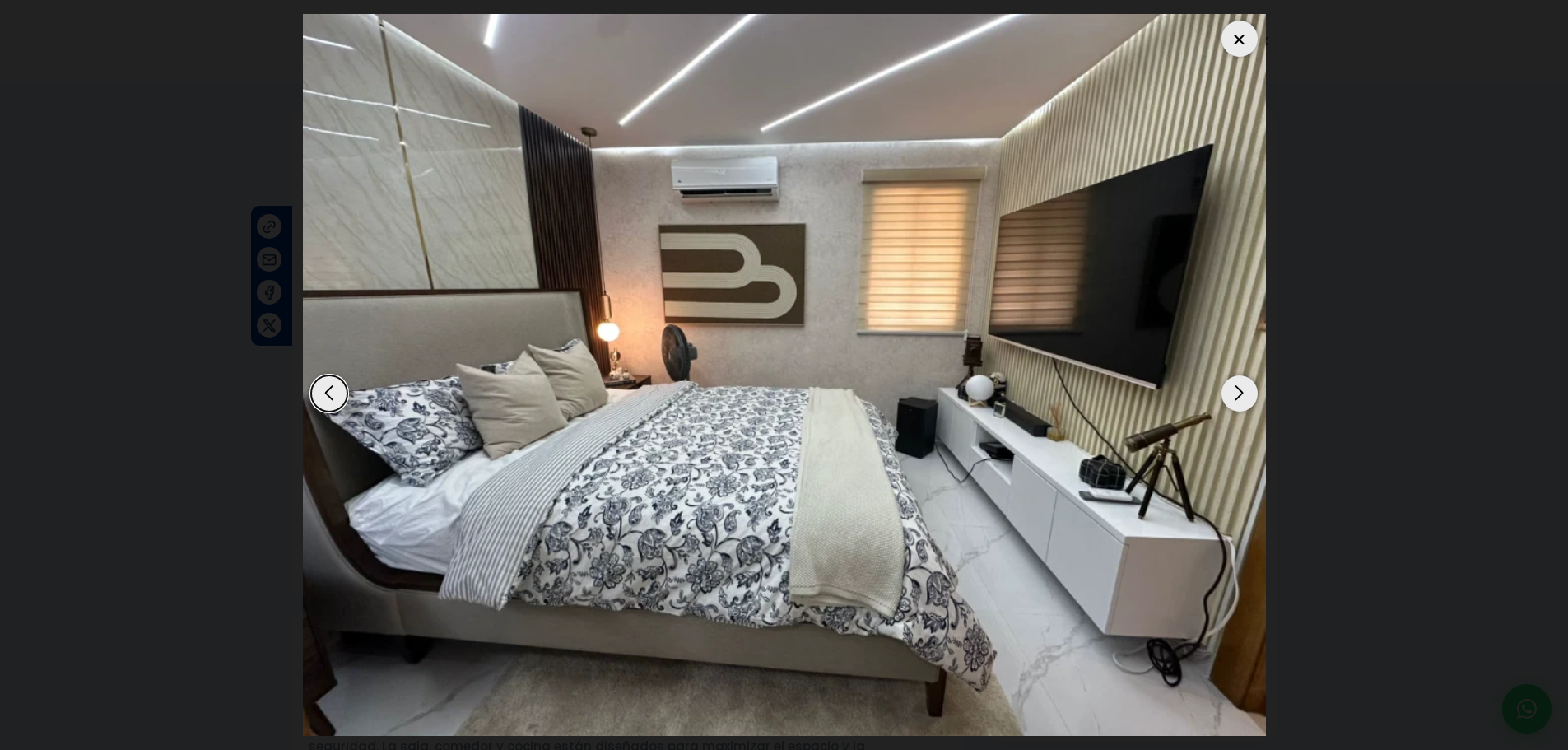
click at [332, 389] on div "Previous slide" at bounding box center [329, 394] width 36 height 36
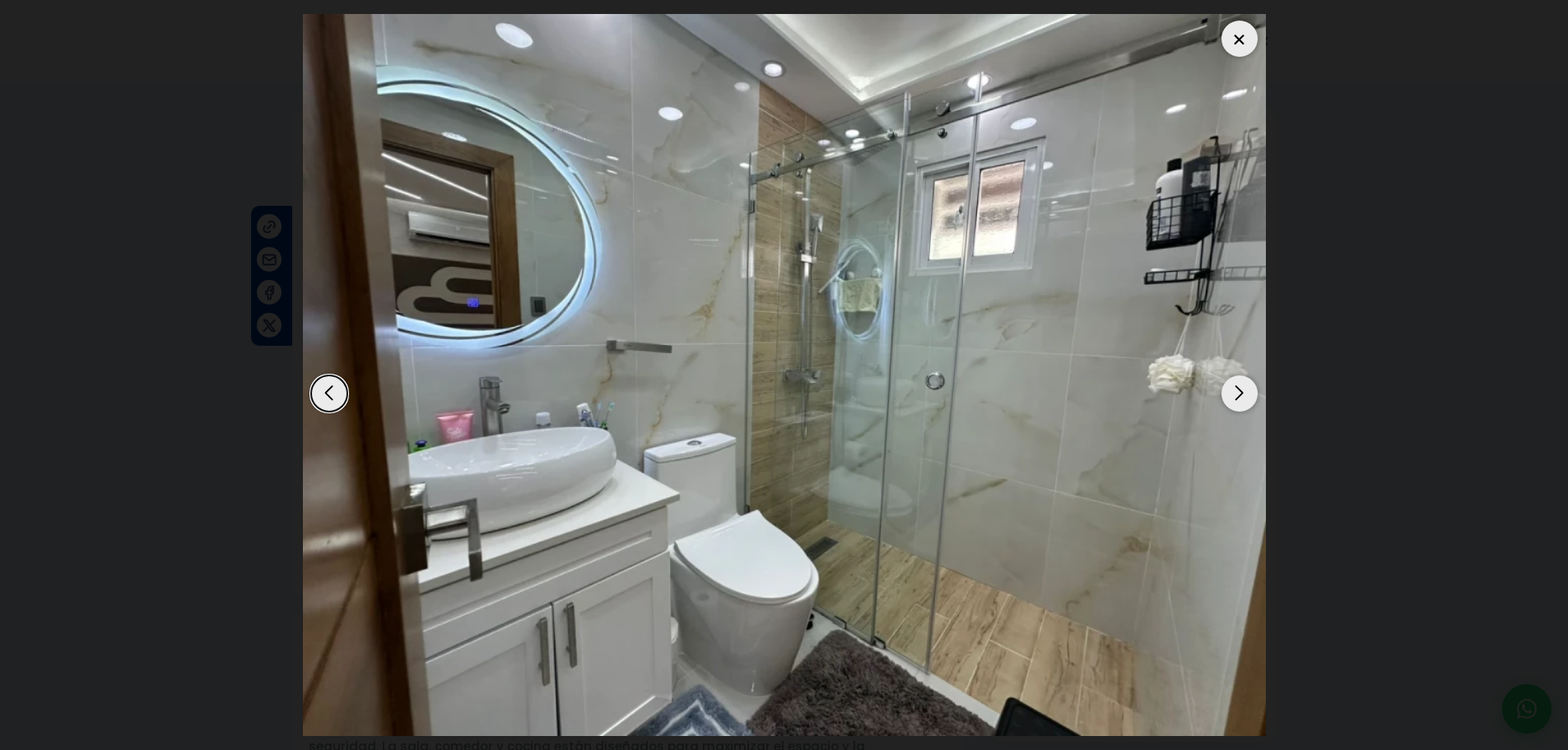
click at [1240, 400] on div "Next slide" at bounding box center [1240, 394] width 36 height 36
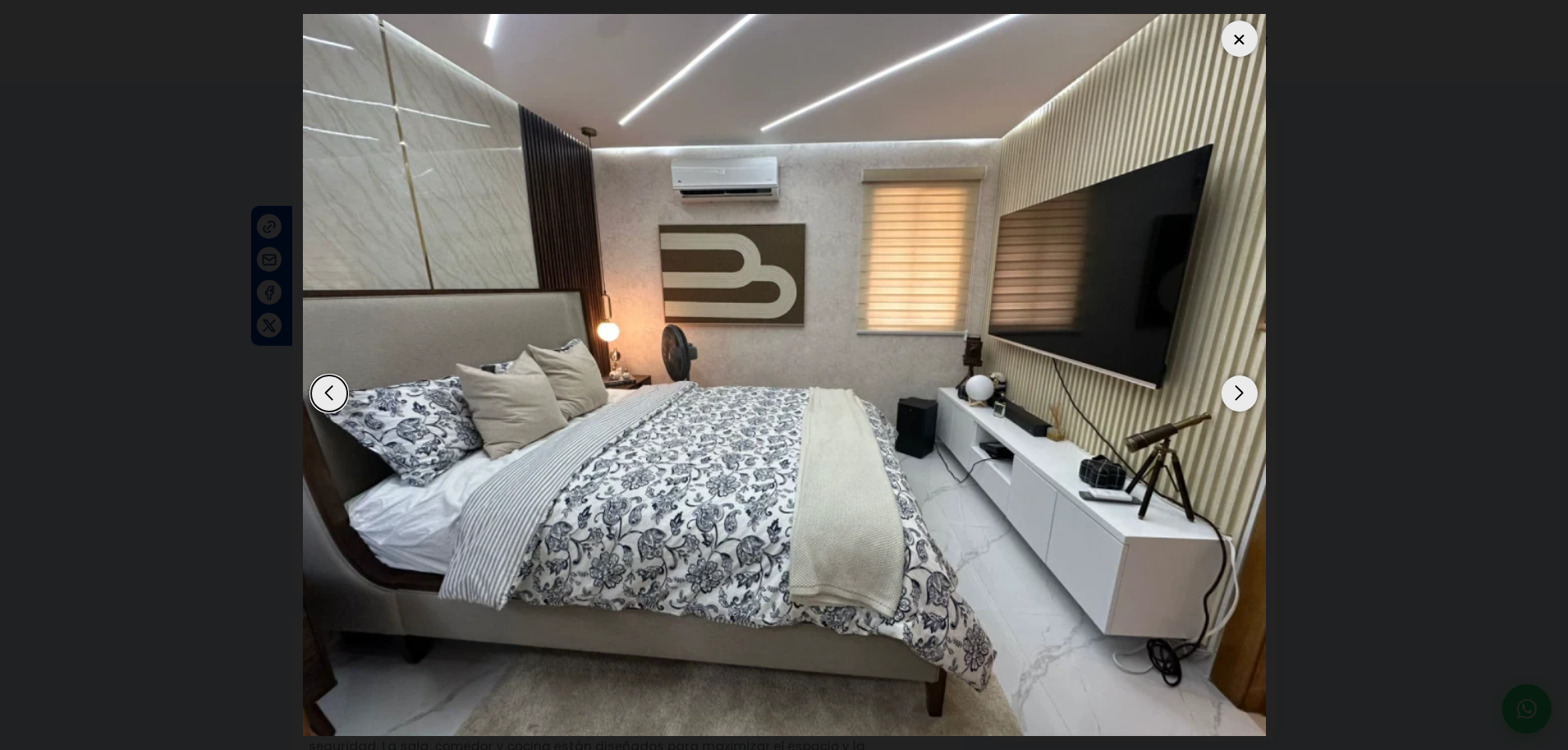
click at [1240, 400] on div "Next slide" at bounding box center [1240, 394] width 36 height 36
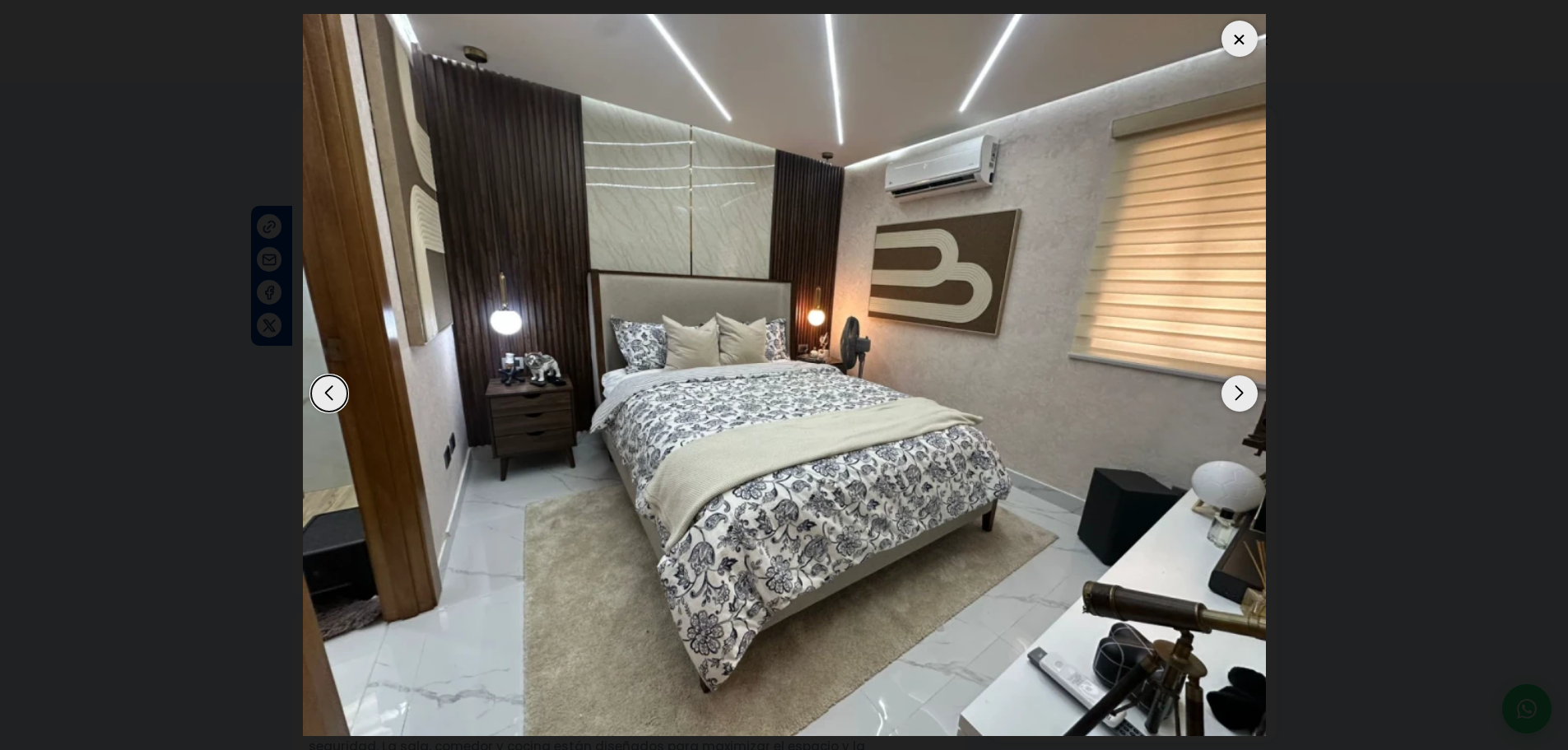
click at [1240, 400] on div "Next slide" at bounding box center [1240, 394] width 36 height 36
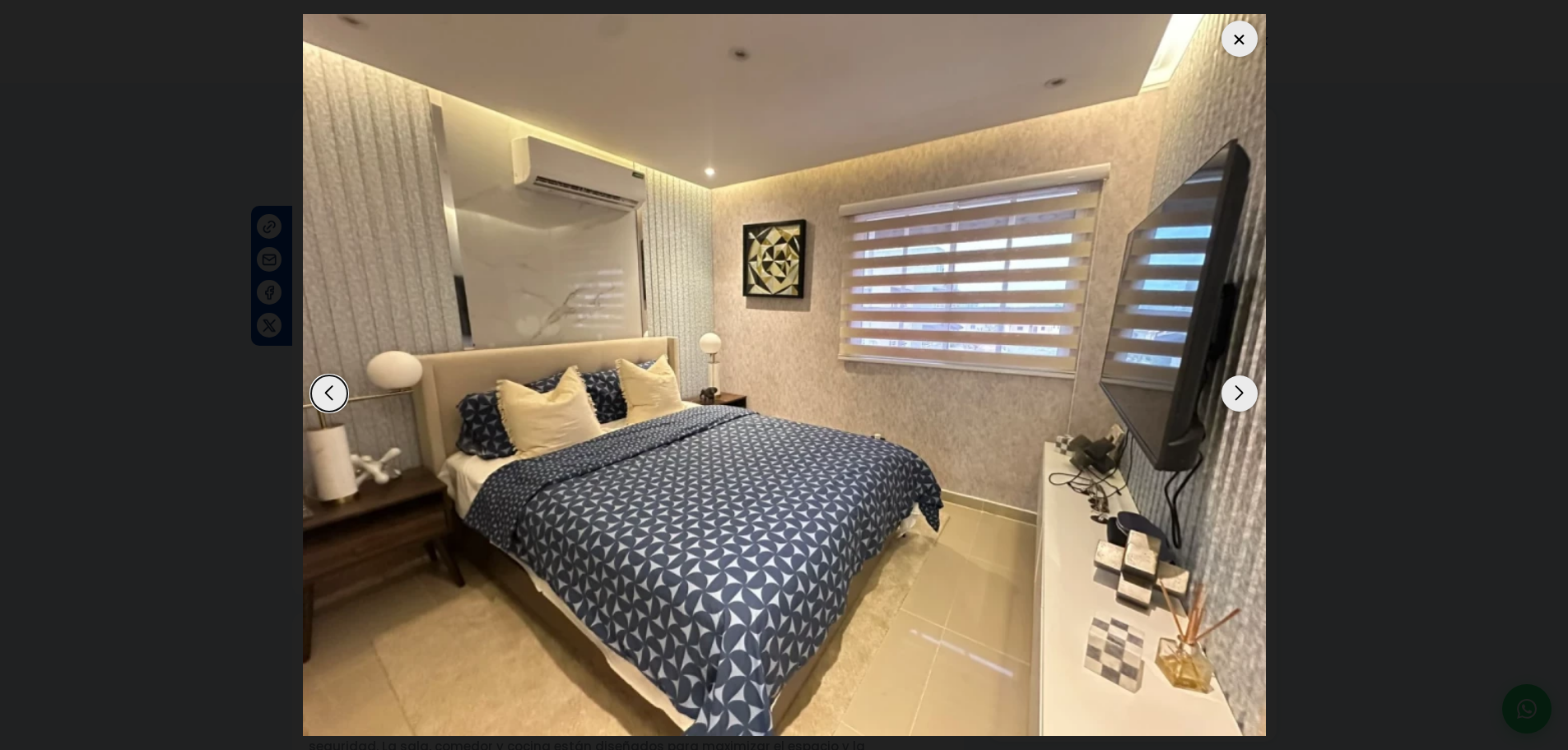
click at [1240, 400] on div "Next slide" at bounding box center [1240, 394] width 36 height 36
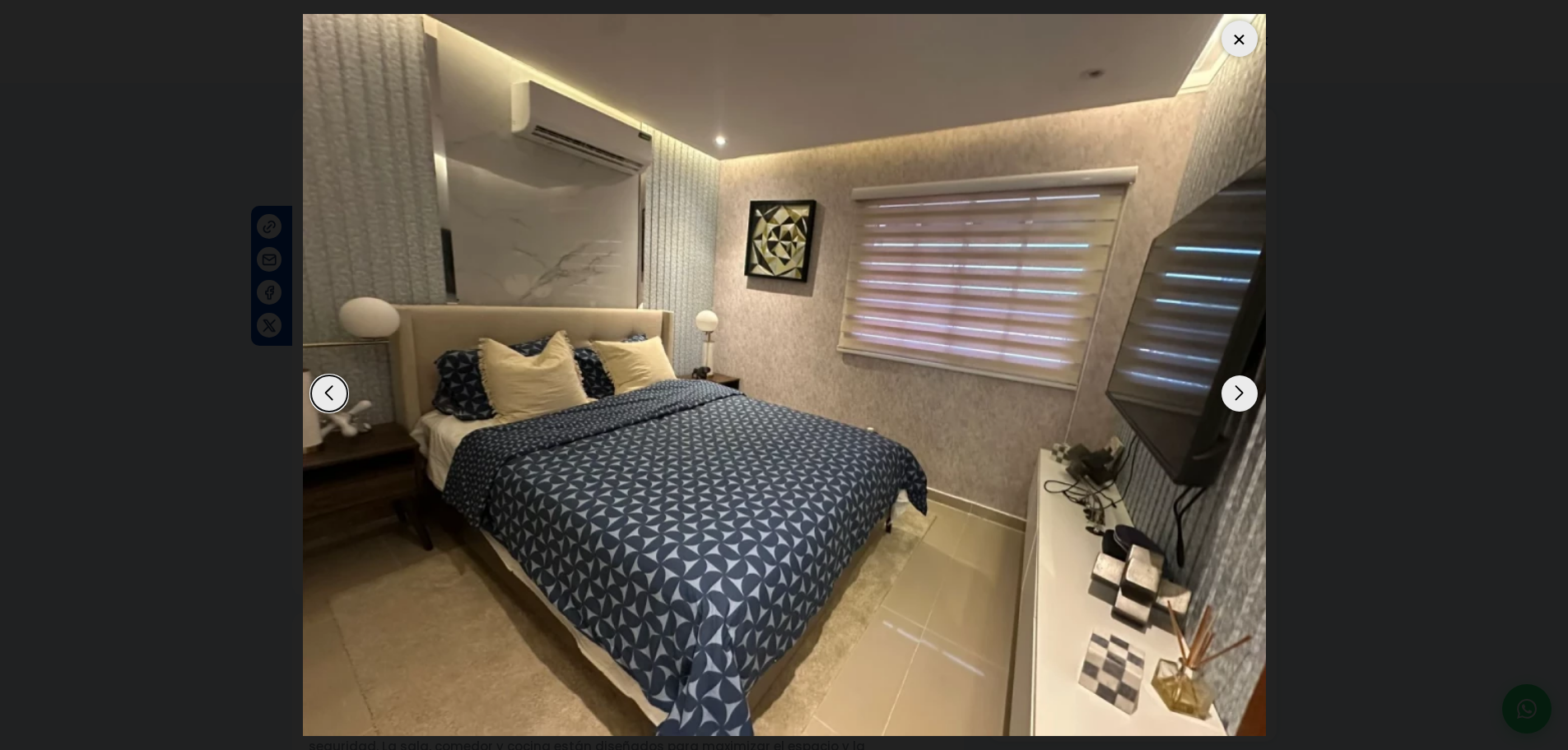
click at [1240, 400] on div "Next slide" at bounding box center [1240, 394] width 36 height 36
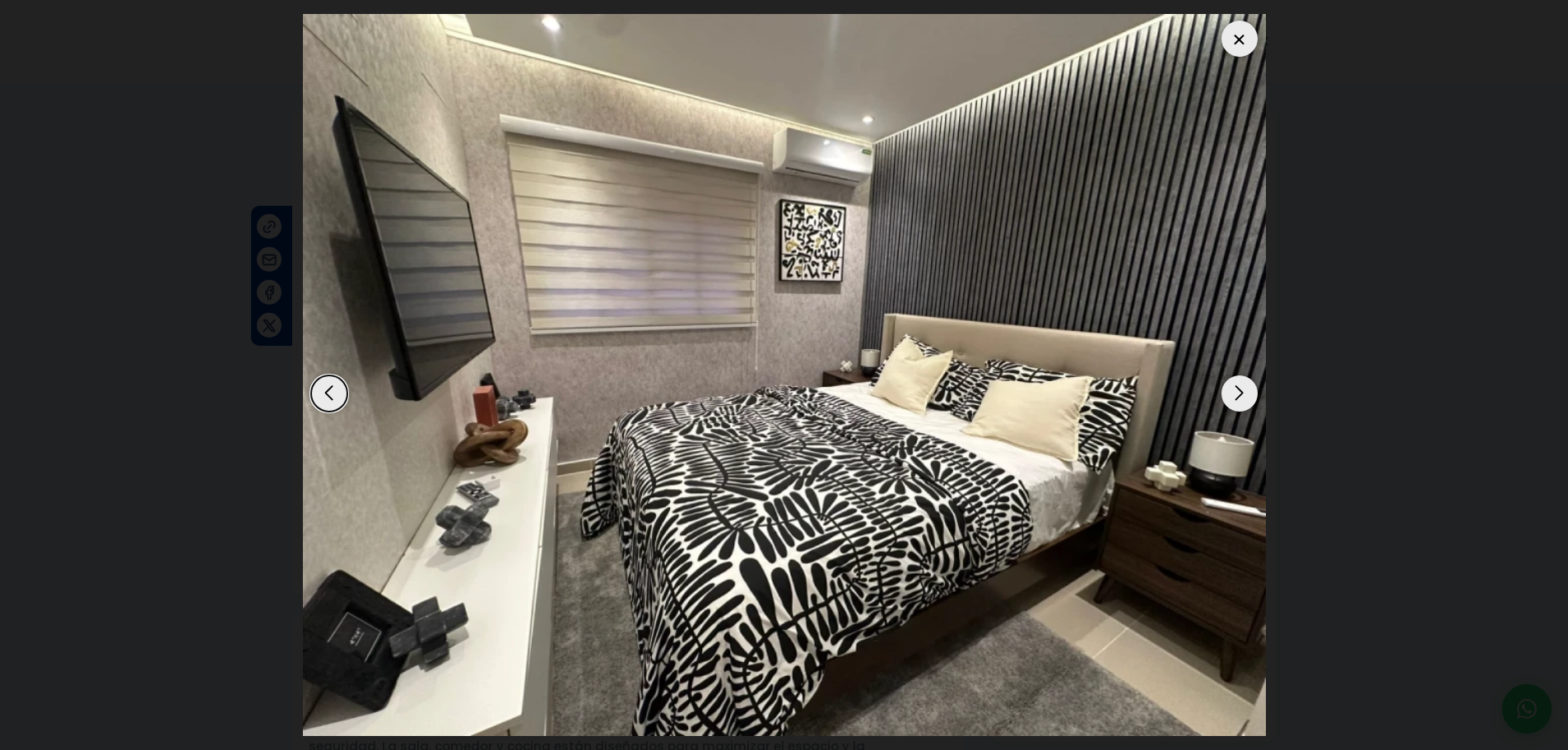
click at [1240, 400] on div "Next slide" at bounding box center [1240, 394] width 36 height 36
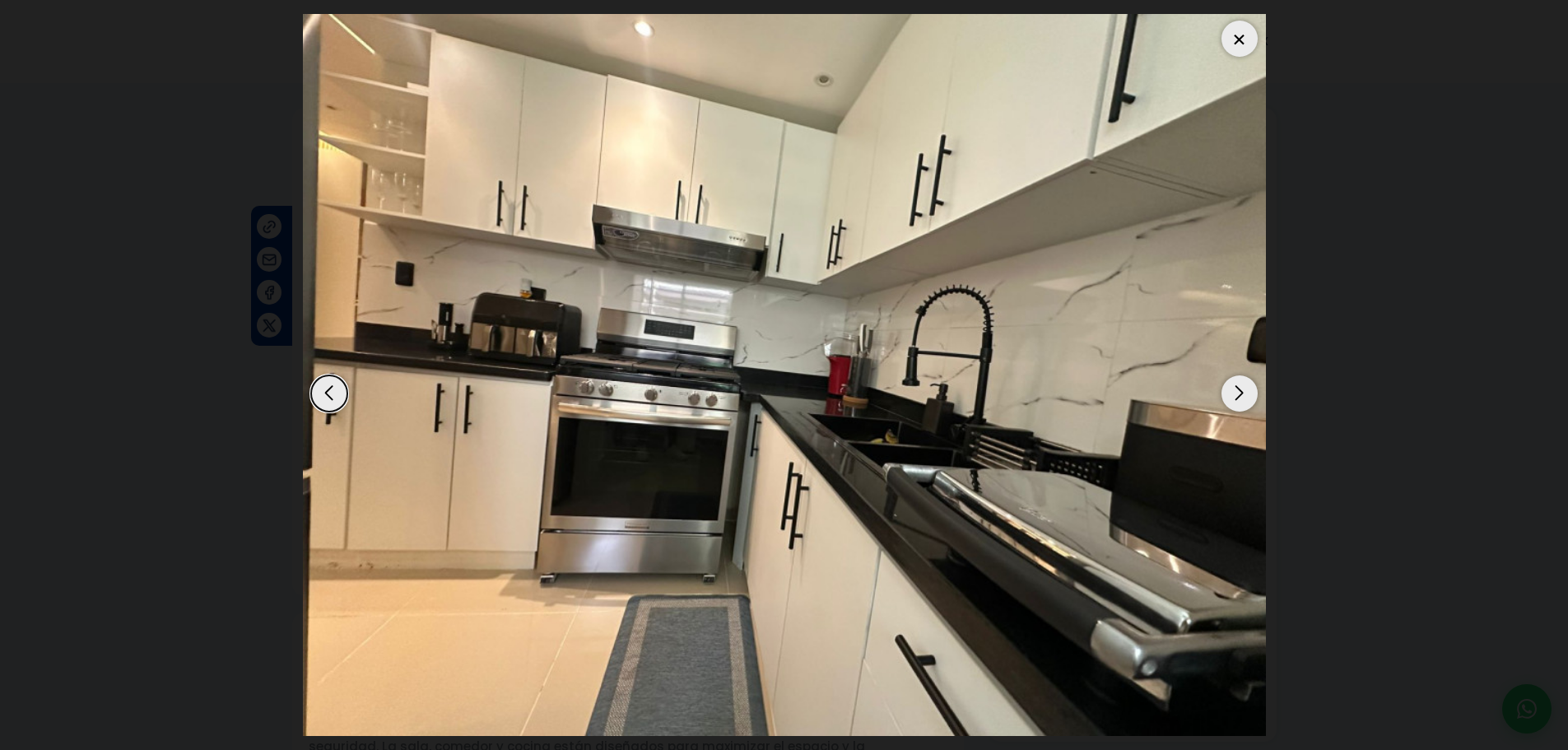
click at [1240, 400] on div "Next slide" at bounding box center [1240, 394] width 36 height 36
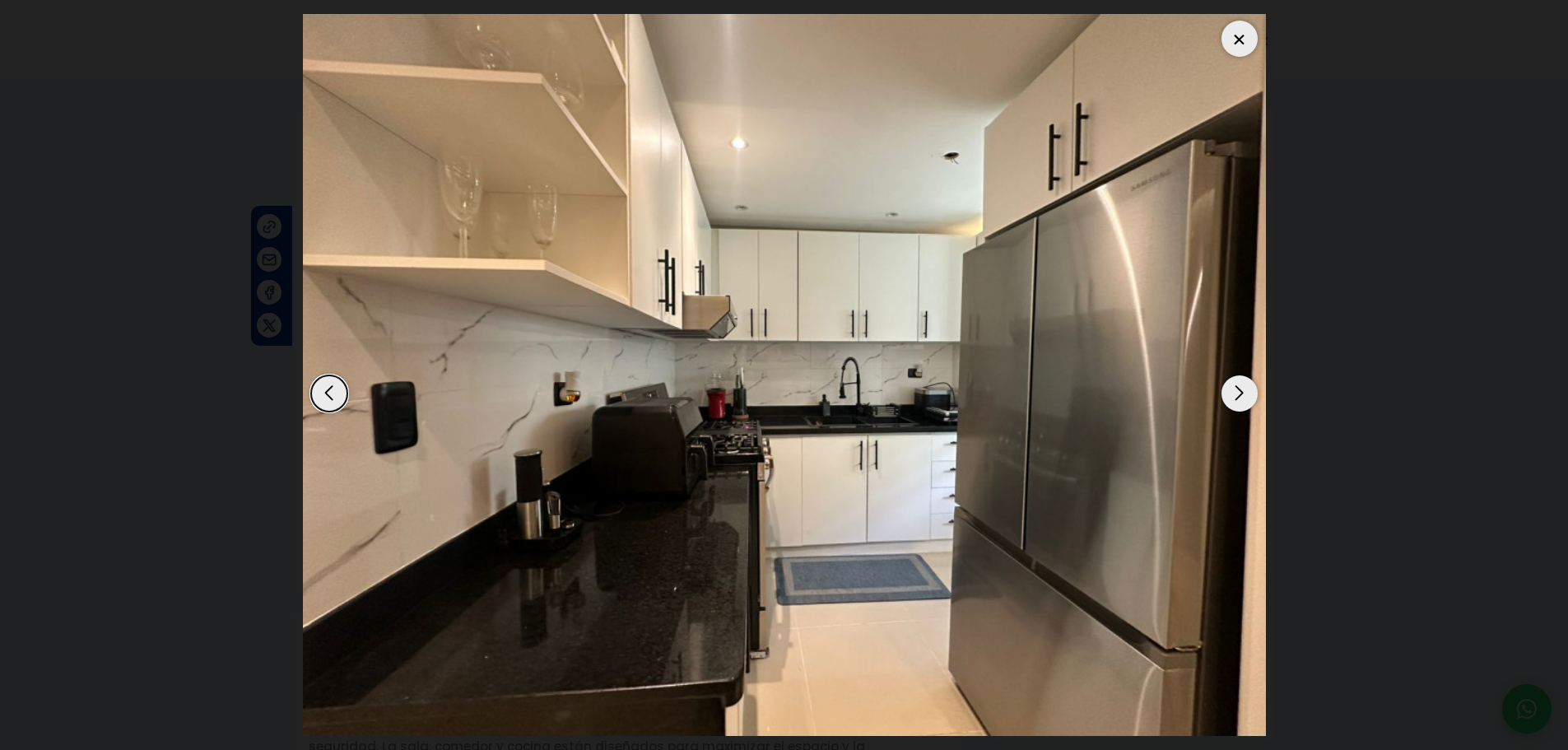
click at [1240, 400] on div "Next slide" at bounding box center [1240, 394] width 36 height 36
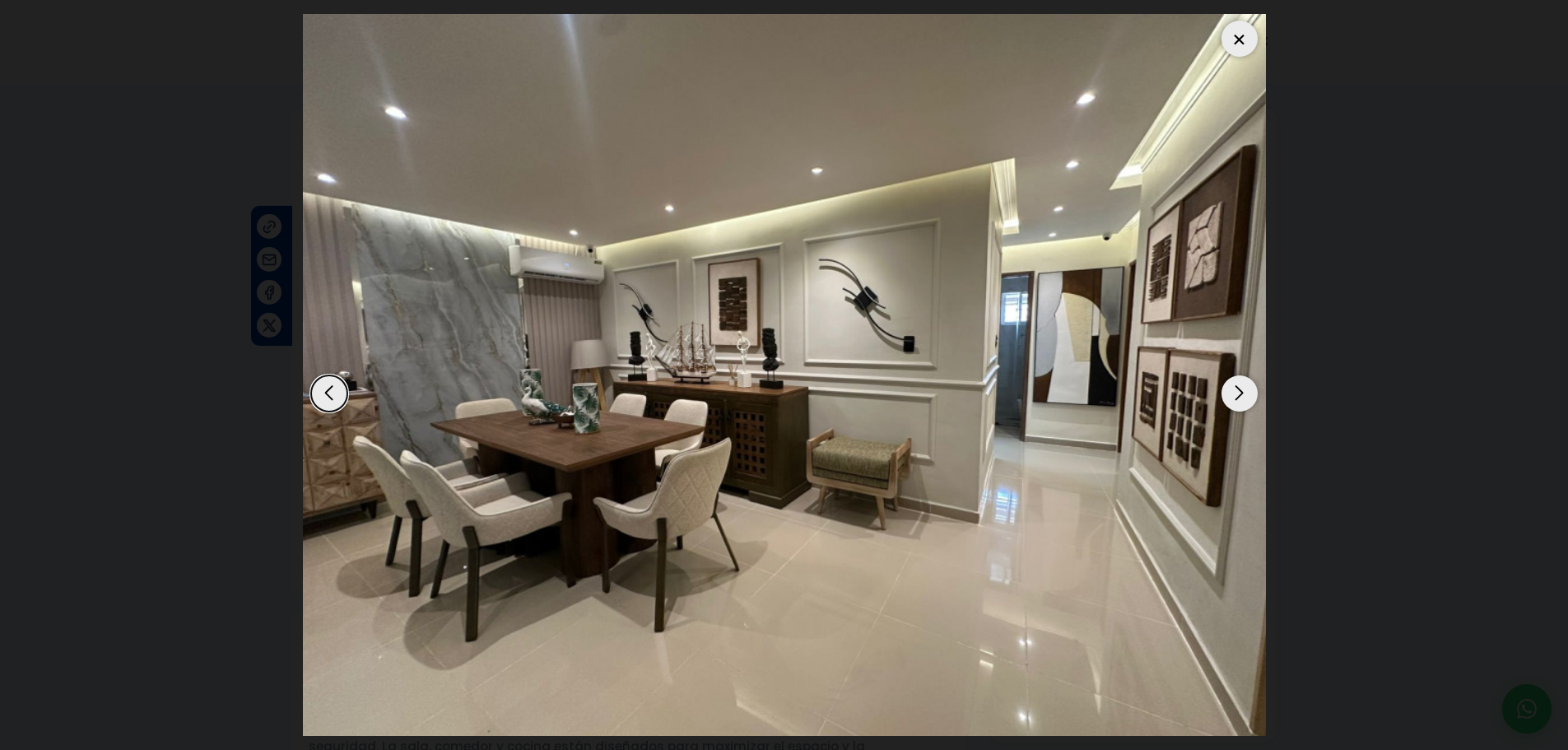
click at [1240, 400] on div "Next slide" at bounding box center [1240, 394] width 36 height 36
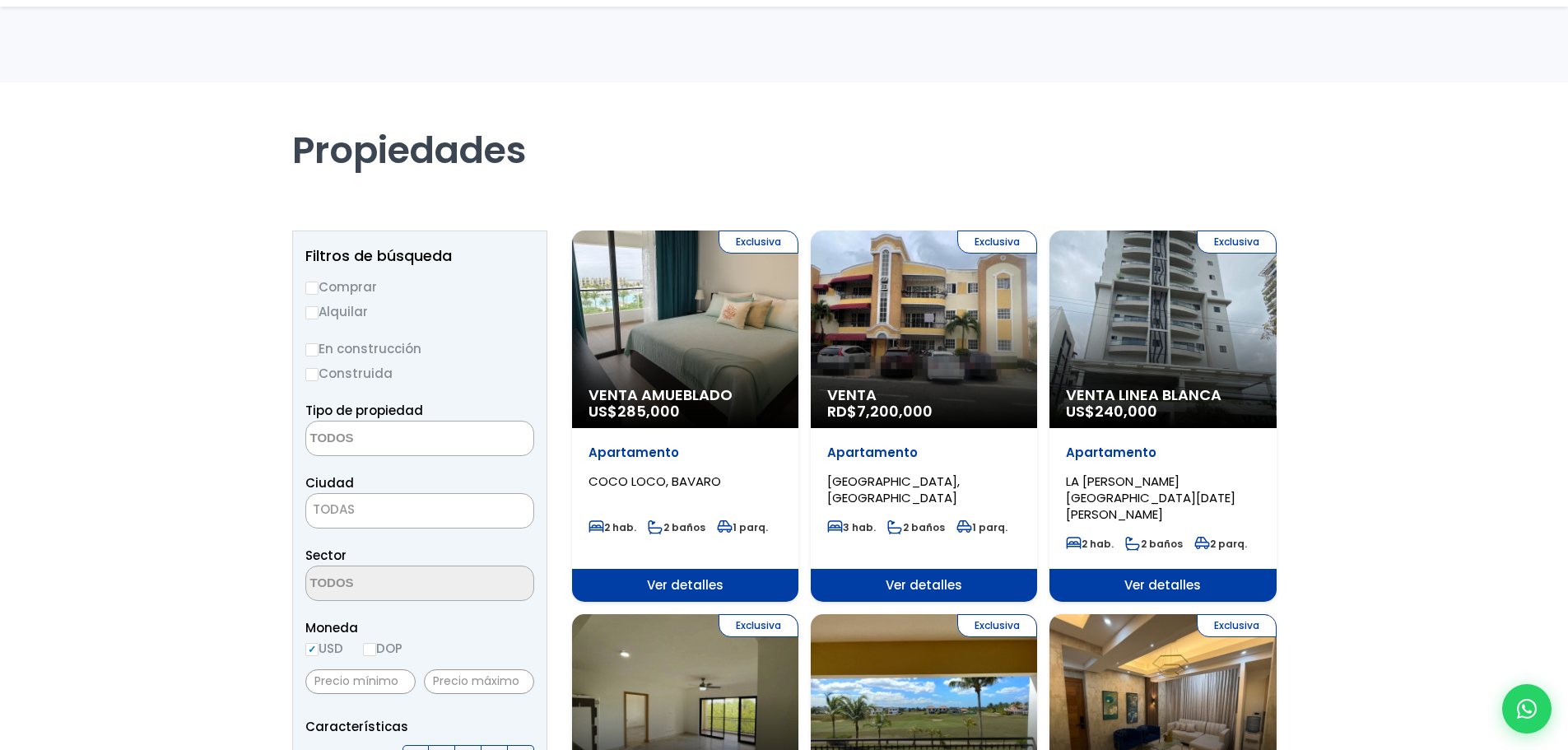
select select
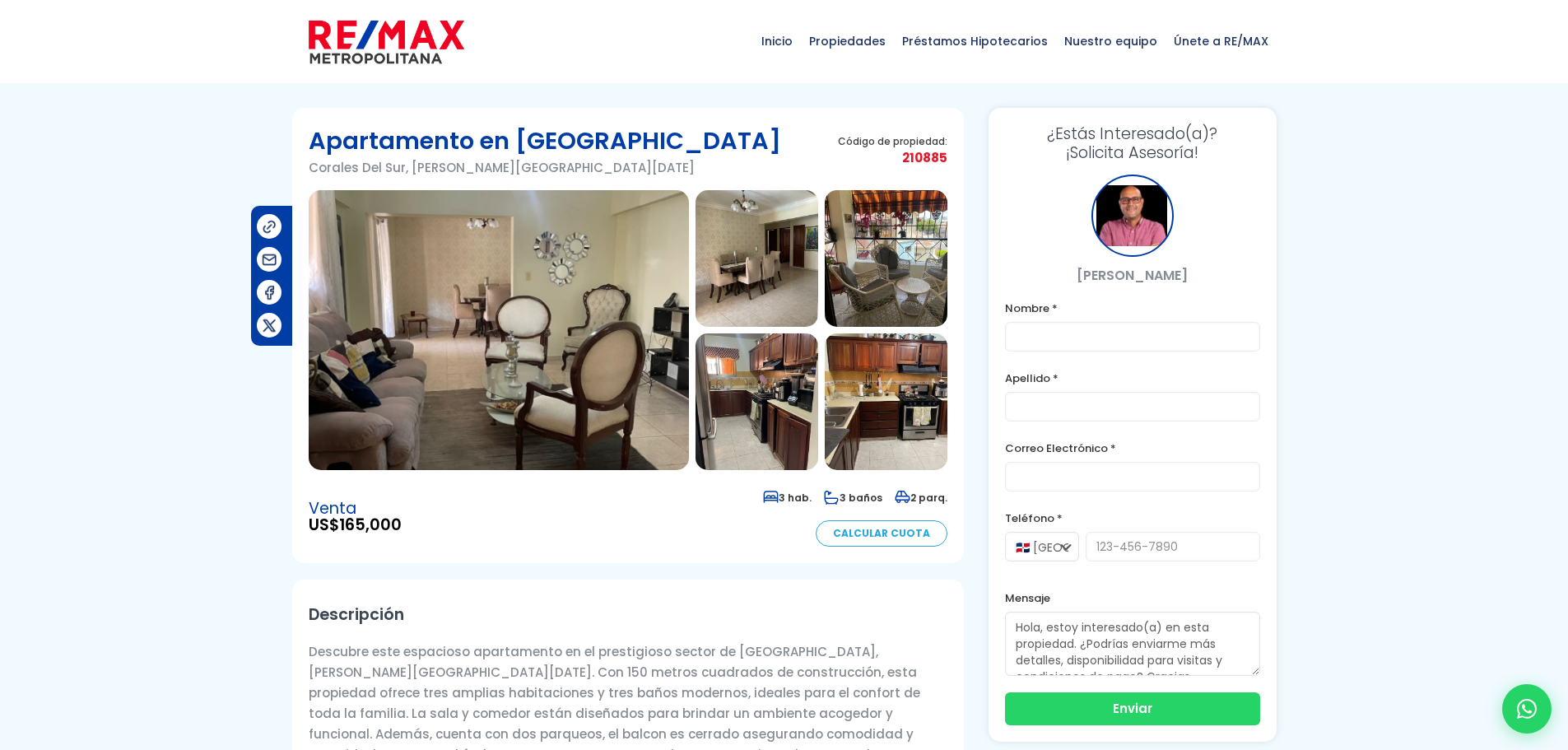
click at [575, 287] on img at bounding box center [498, 330] width 380 height 280
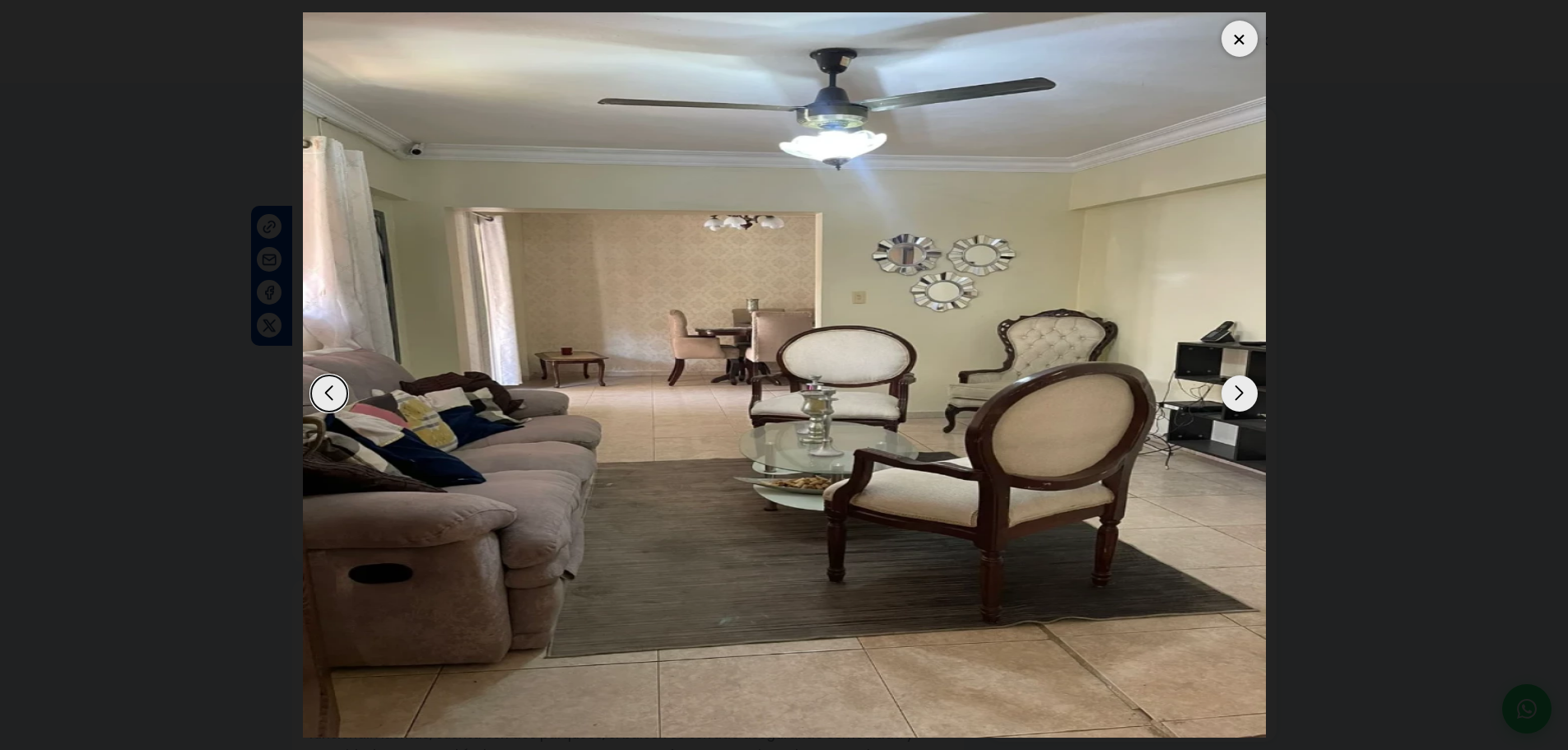
click at [1255, 390] on div "Next slide" at bounding box center [1240, 394] width 36 height 36
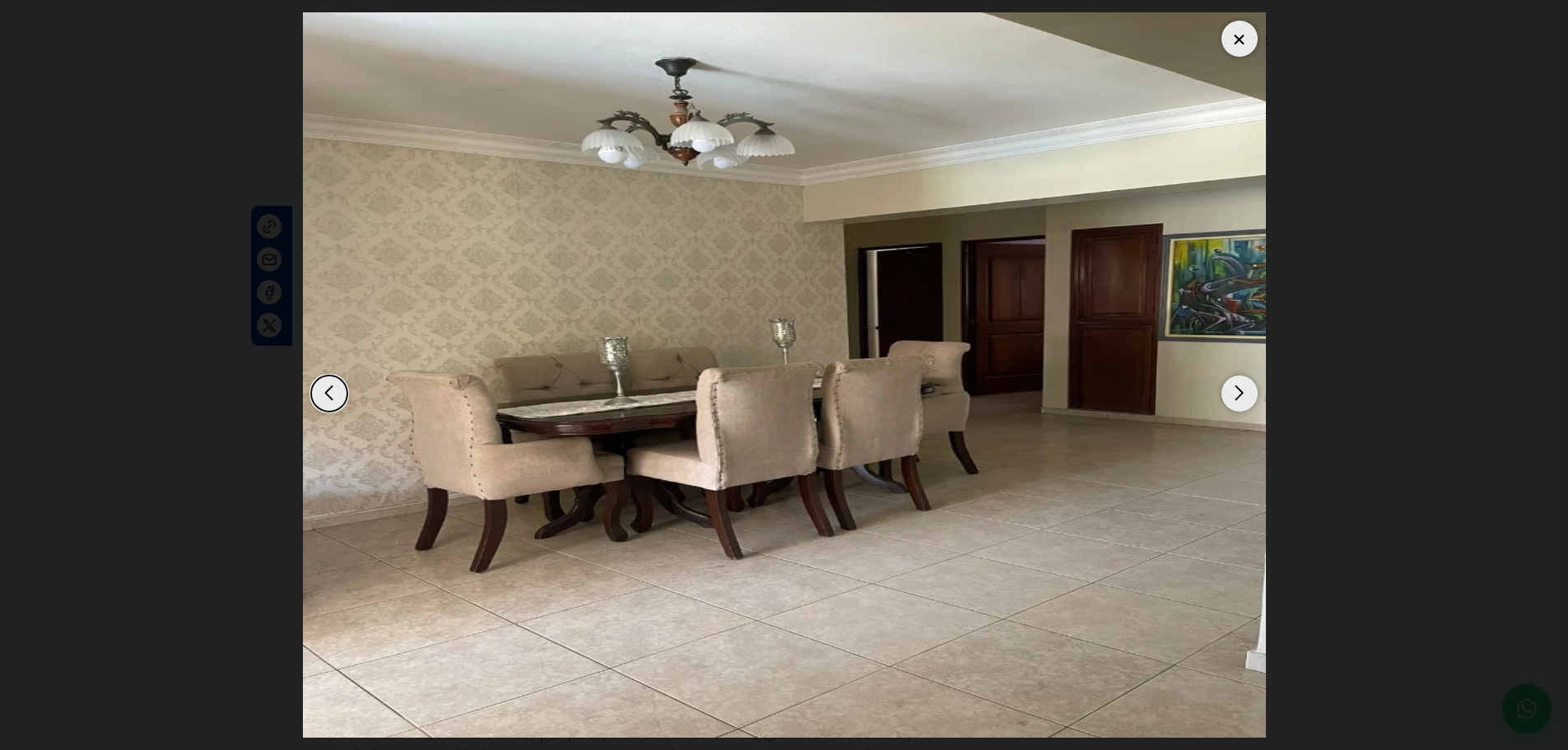
click at [1254, 390] on div "Next slide" at bounding box center [1240, 394] width 36 height 36
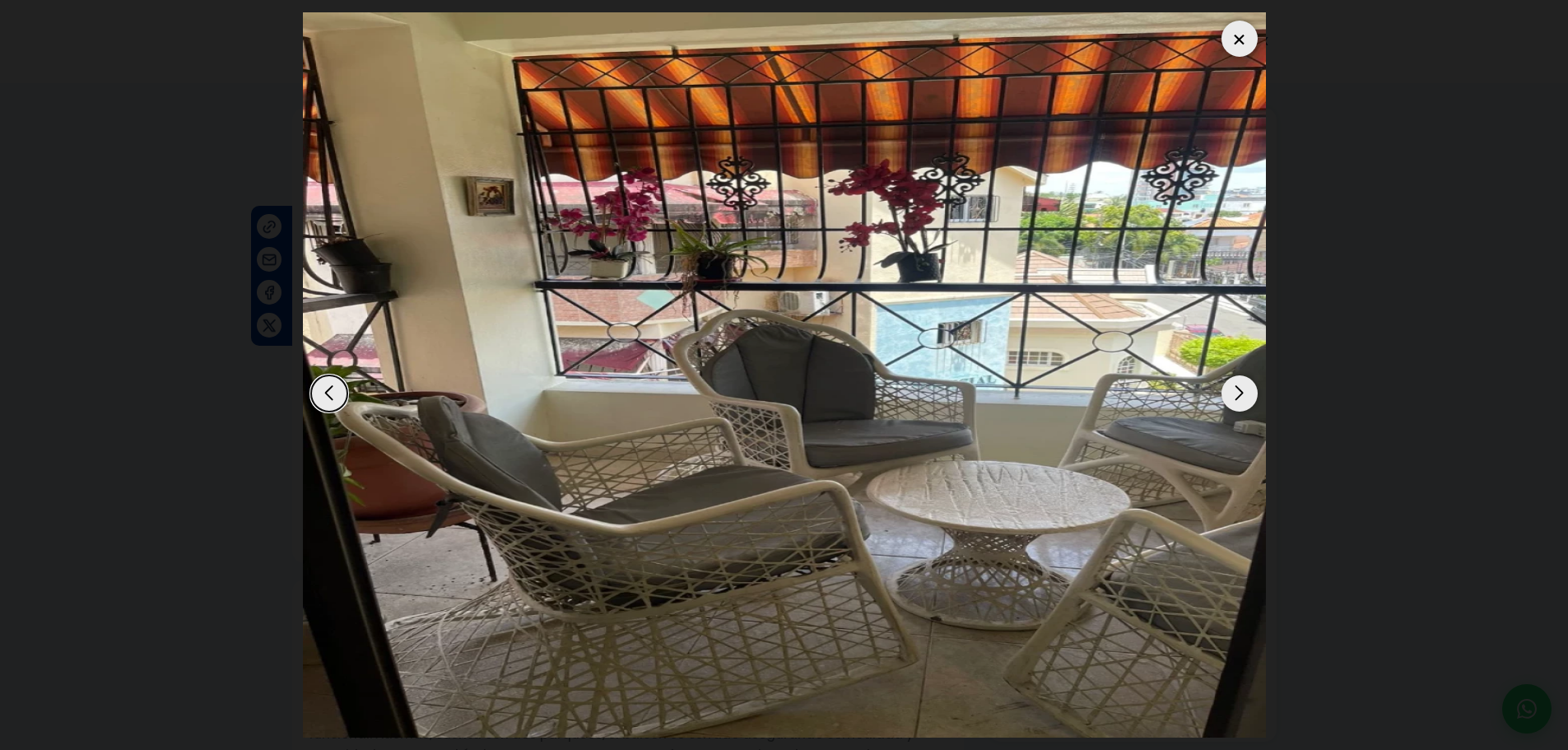
click at [1254, 390] on div "Next slide" at bounding box center [1240, 394] width 36 height 36
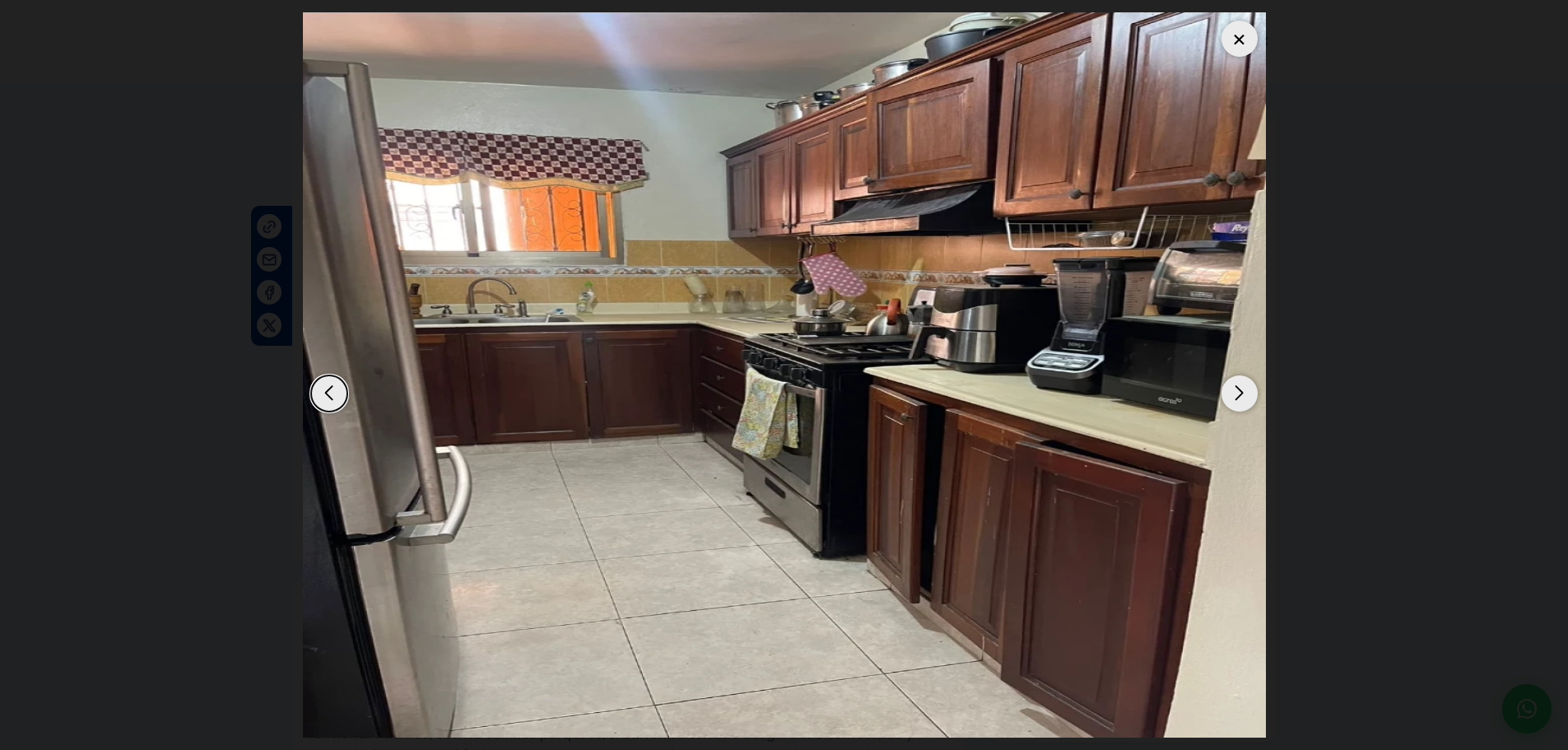
click at [1254, 390] on div "Next slide" at bounding box center [1240, 394] width 36 height 36
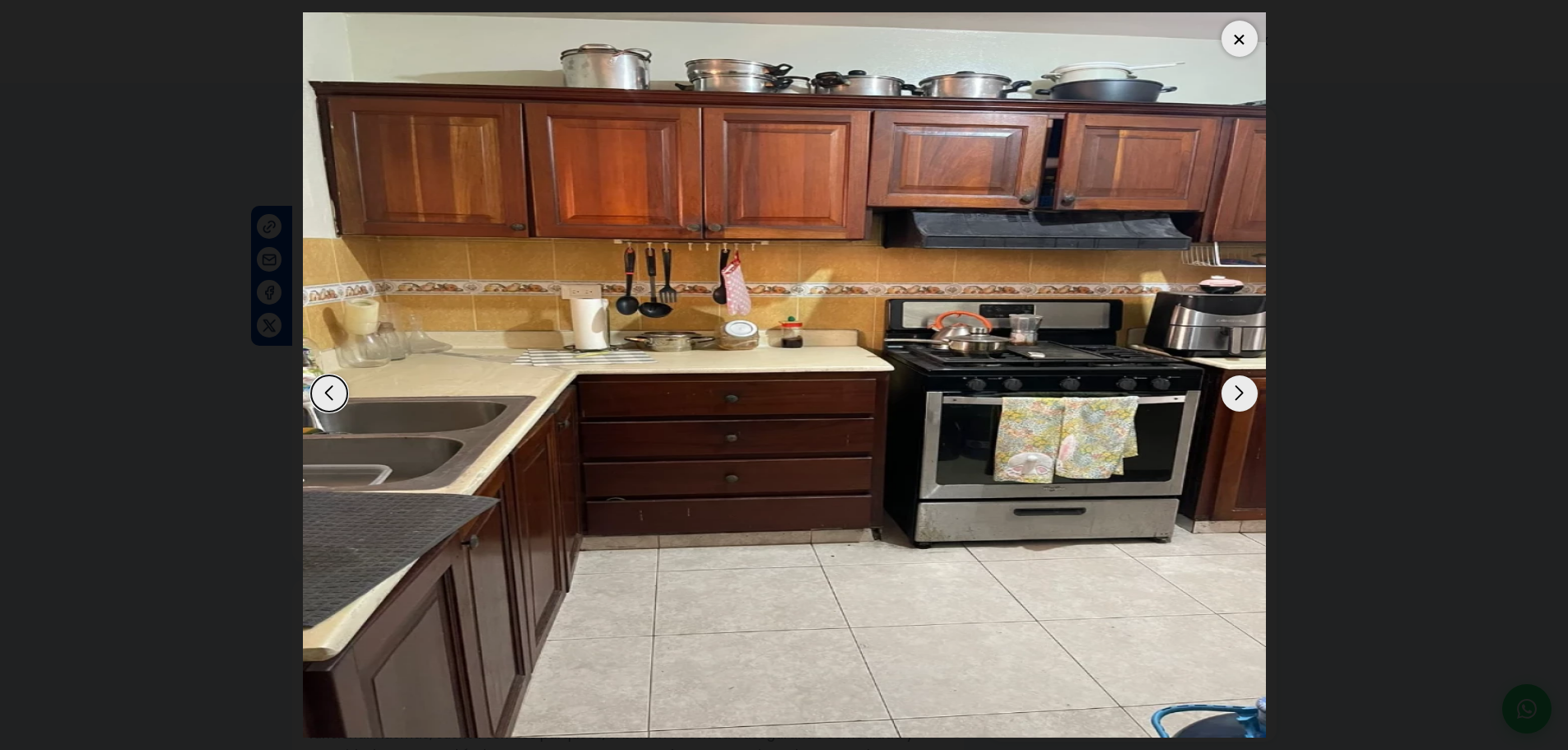
click at [1254, 390] on div "Next slide" at bounding box center [1240, 394] width 36 height 36
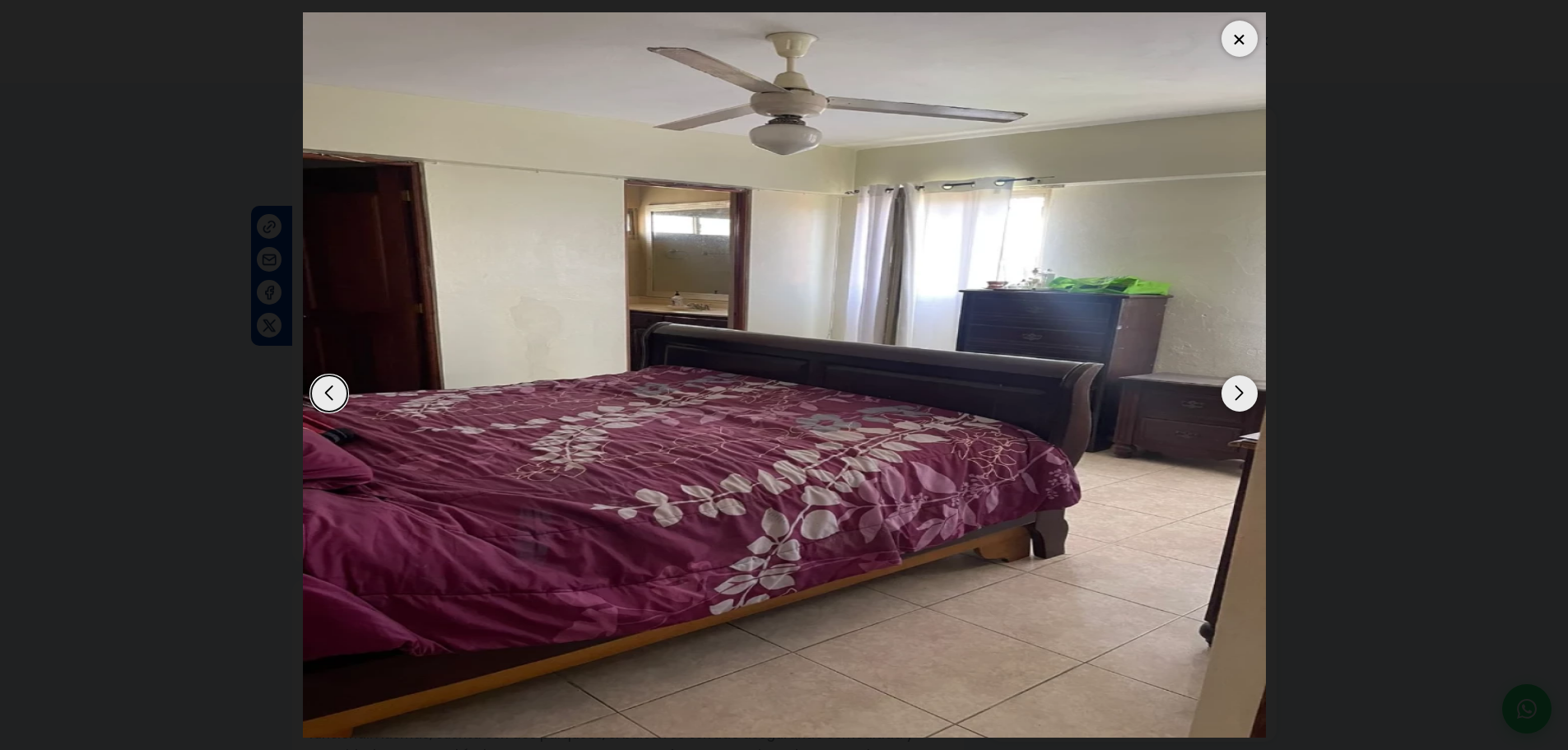
click at [1254, 390] on div "Next slide" at bounding box center [1240, 394] width 36 height 36
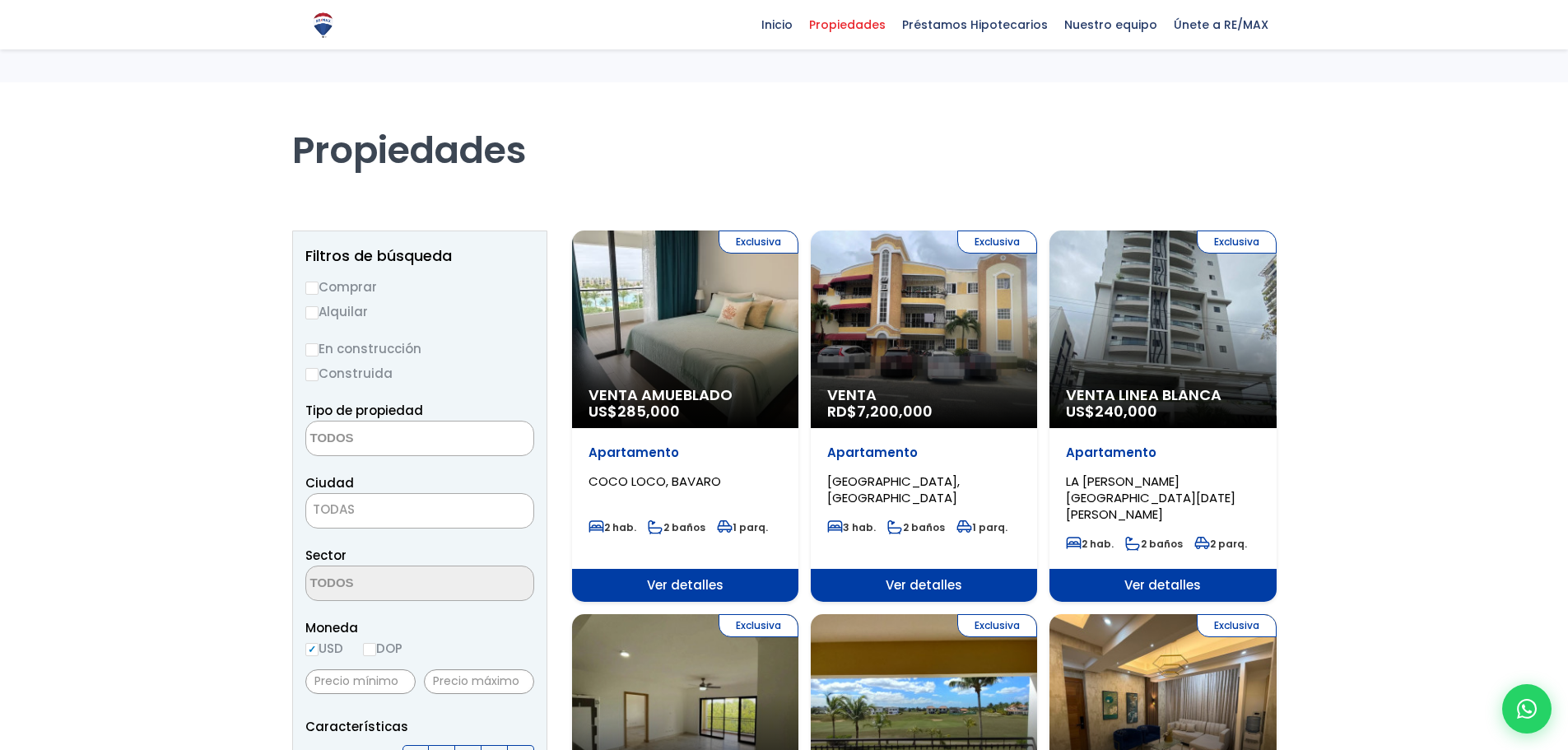
select select
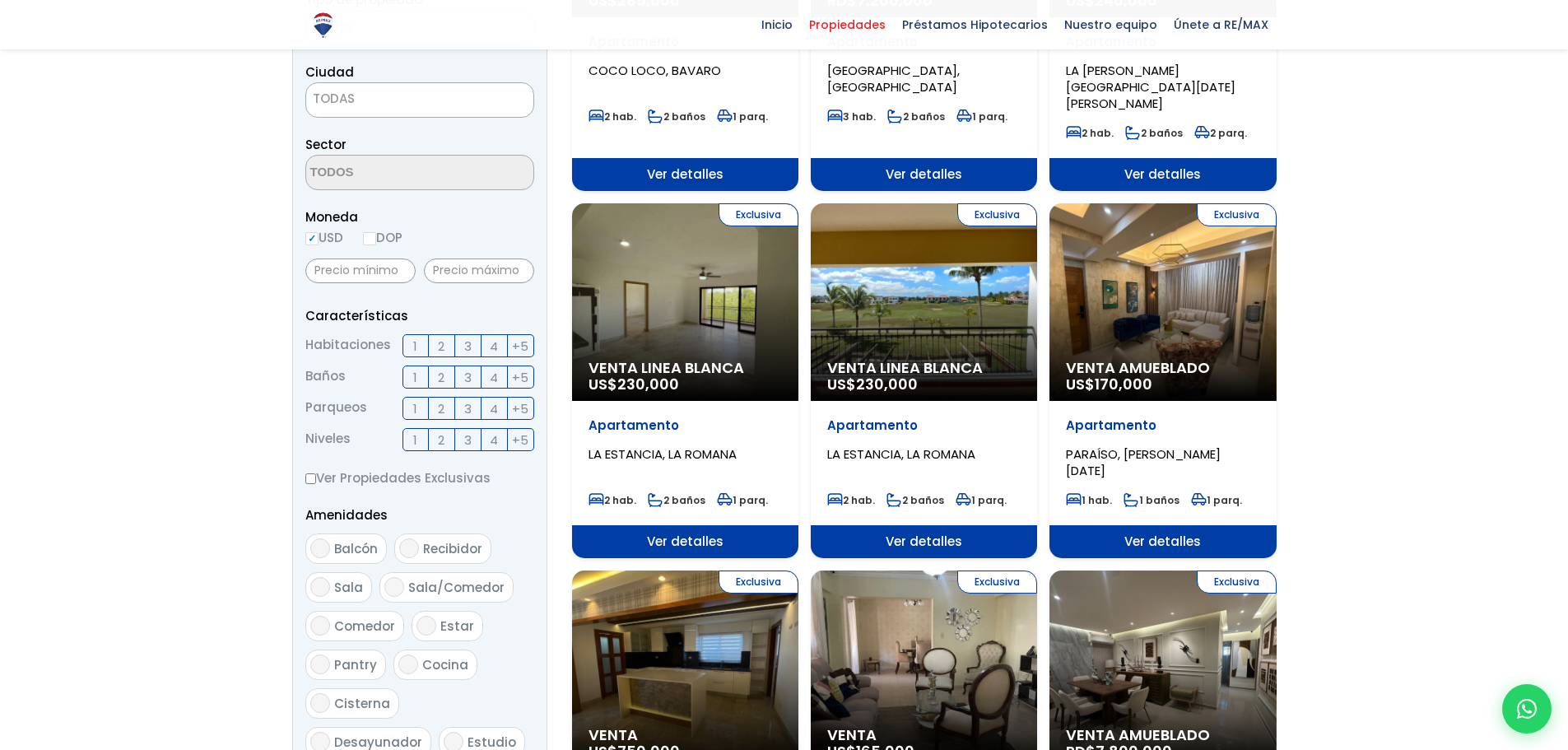
scroll to position [701, 0]
